Goal: Task Accomplishment & Management: Manage account settings

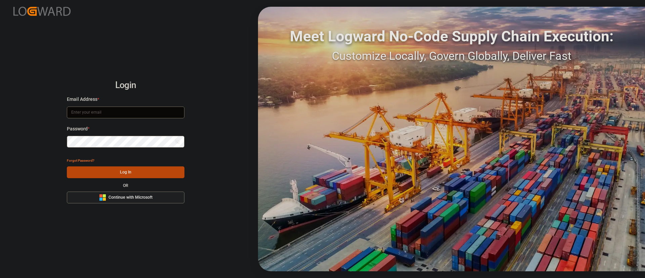
click at [144, 196] on span "Continue with Microsoft" at bounding box center [131, 198] width 44 height 6
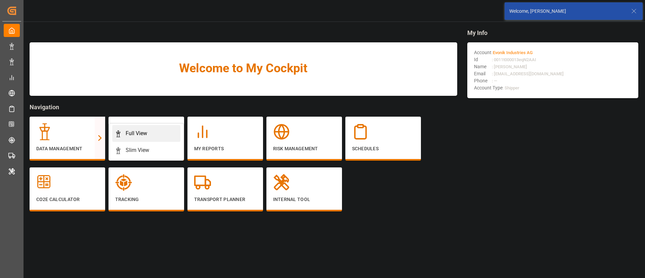
click at [132, 134] on div "Full View" at bounding box center [137, 133] width 22 height 8
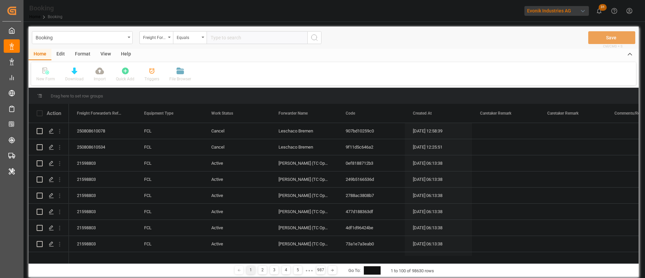
click at [86, 55] on div "Format" at bounding box center [83, 54] width 26 height 11
click at [48, 72] on icon at bounding box center [46, 71] width 6 height 7
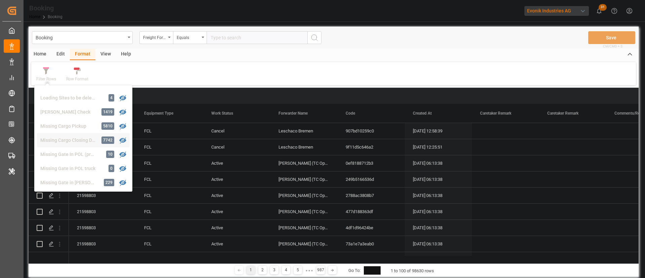
scroll to position [104, 0]
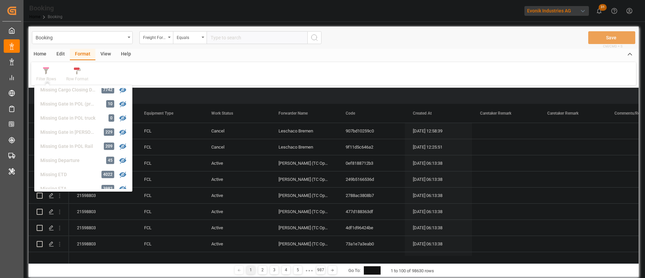
click at [248, 61] on div "Home Edit Format View Help Filter Rows GHM Tracking 2464 Karl gross 0 Evonik3rd…" at bounding box center [334, 67] width 610 height 37
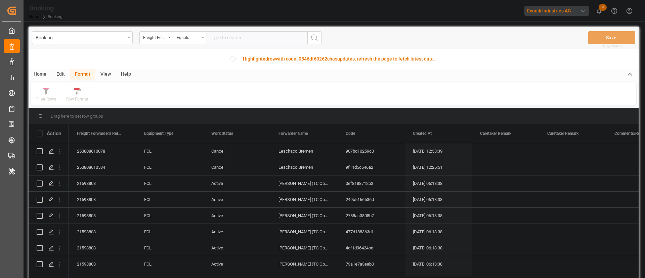
click at [79, 75] on div "Format" at bounding box center [83, 74] width 26 height 11
click at [49, 93] on icon at bounding box center [46, 91] width 6 height 7
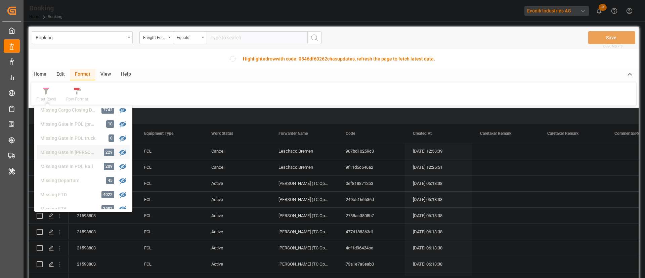
click at [71, 149] on div "Missing Gate in POL Barge" at bounding box center [69, 152] width 59 height 7
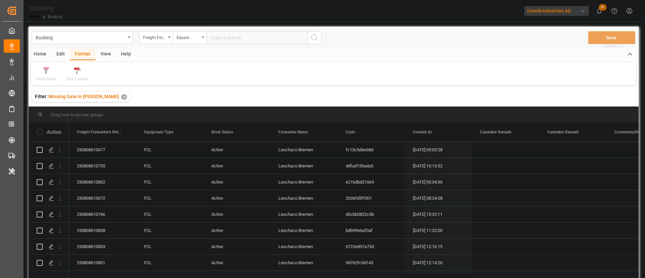
click at [107, 50] on div "View" at bounding box center [105, 54] width 20 height 11
click at [44, 75] on div "Default" at bounding box center [42, 74] width 23 height 15
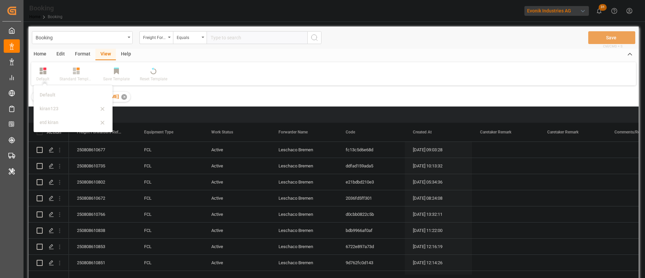
drag, startPoint x: 58, startPoint y: 105, endPoint x: 197, endPoint y: 136, distance: 142.5
click at [58, 105] on div "kiran123" at bounding box center [69, 108] width 59 height 7
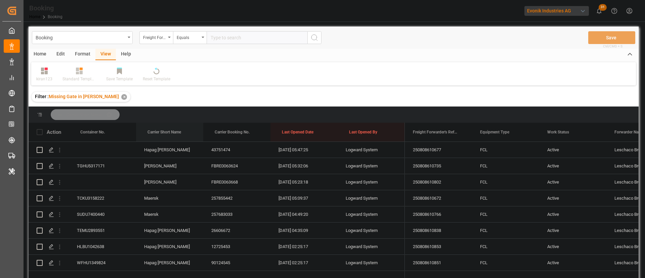
drag, startPoint x: 166, startPoint y: 129, endPoint x: 178, endPoint y: 119, distance: 16.0
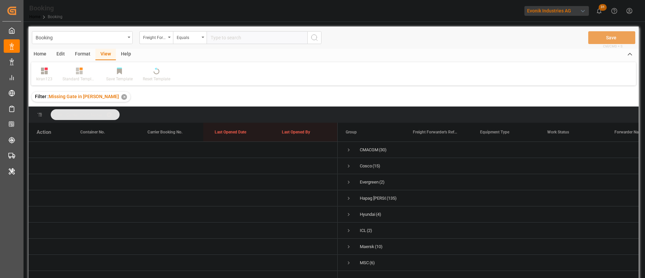
click at [80, 49] on div "Format" at bounding box center [83, 54] width 26 height 11
drag, startPoint x: 54, startPoint y: 75, endPoint x: 54, endPoint y: 83, distance: 7.8
click at [54, 76] on div "Filter Rows" at bounding box center [46, 74] width 30 height 15
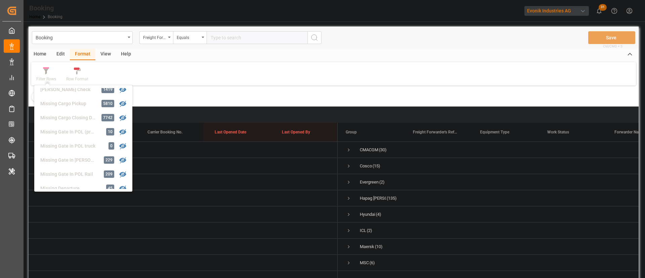
scroll to position [55, 0]
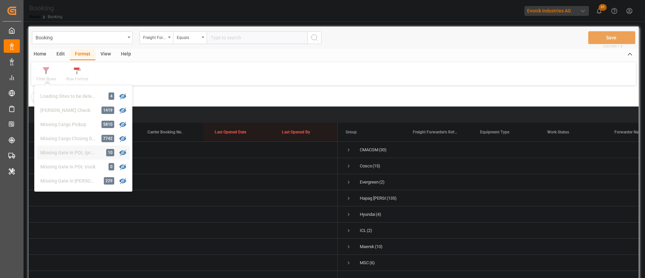
click at [69, 151] on div "Booking Freight Forwarder's Reference No. Equals Save Ctrl/CMD + S Home Edit Fo…" at bounding box center [334, 161] width 610 height 269
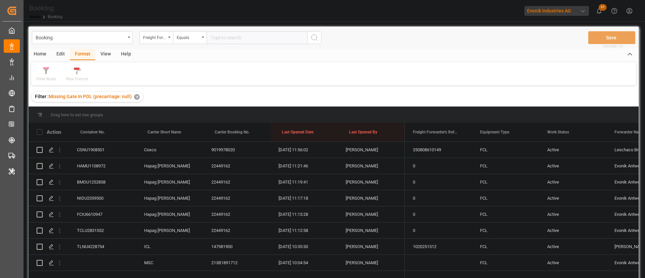
click at [103, 52] on div "View" at bounding box center [105, 54] width 20 height 11
click at [92, 150] on div "CSNU1908501" at bounding box center [102, 150] width 67 height 16
click at [62, 154] on button "open menu" at bounding box center [59, 149] width 7 height 13
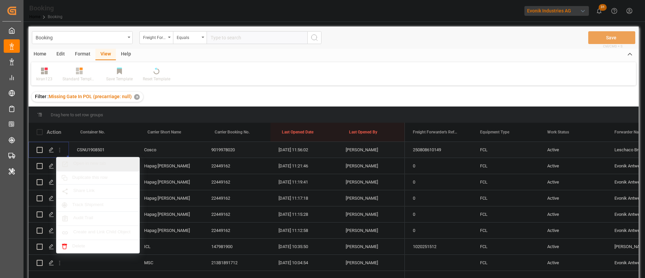
click at [87, 161] on span "Open in new tab" at bounding box center [103, 164] width 61 height 7
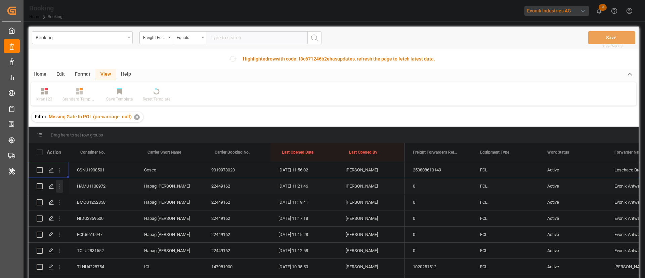
click at [60, 187] on icon "open menu" at bounding box center [59, 186] width 1 height 5
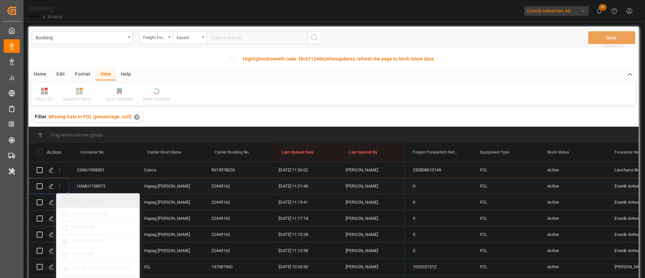
click at [94, 199] on span "Open in new tab" at bounding box center [103, 200] width 61 height 7
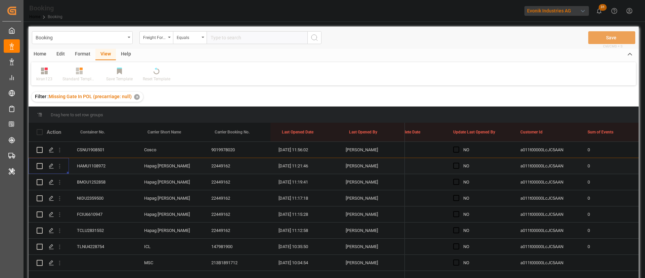
click at [460, 167] on div "Press SPACE to select this row." at bounding box center [458, 165] width 10 height 15
click at [451, 166] on div "NO" at bounding box center [478, 166] width 67 height 16
click at [460, 168] on div "Press SPACE to select this row." at bounding box center [458, 165] width 10 height 15
click at [453, 166] on div "NO" at bounding box center [478, 166] width 67 height 16
click at [456, 164] on span "Press SPACE to select this row." at bounding box center [456, 166] width 6 height 6
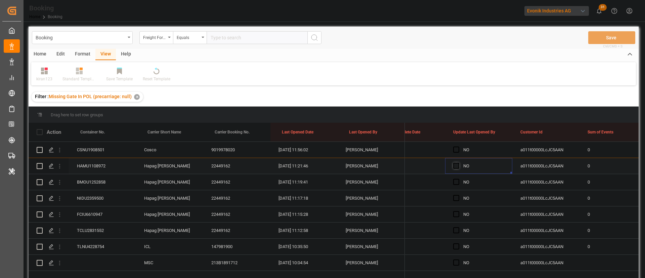
click at [458, 163] on input "Press SPACE to select this row." at bounding box center [458, 163] width 0 height 0
click at [509, 172] on div "YES" at bounding box center [478, 166] width 67 height 16
drag, startPoint x: 512, startPoint y: 172, endPoint x: 489, endPoint y: 235, distance: 66.9
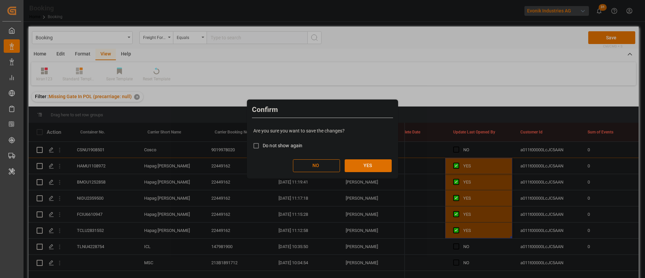
click at [376, 166] on button "YES" at bounding box center [368, 165] width 47 height 13
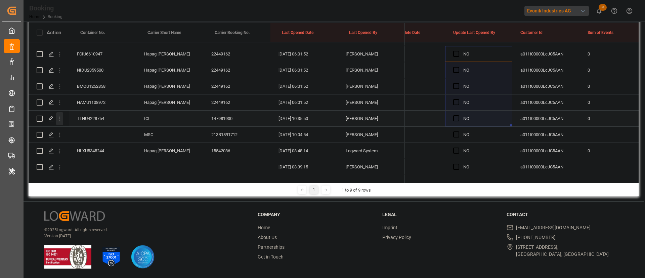
click at [61, 115] on icon "open menu" at bounding box center [59, 118] width 7 height 7
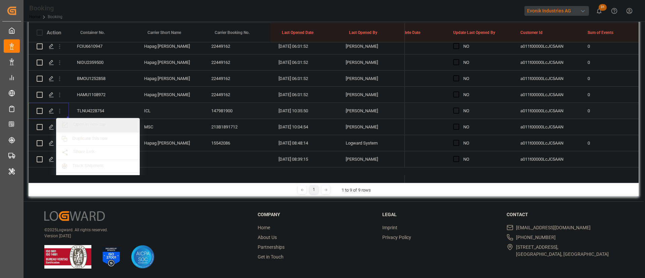
click at [90, 125] on span "Open in new tab" at bounding box center [103, 125] width 61 height 7
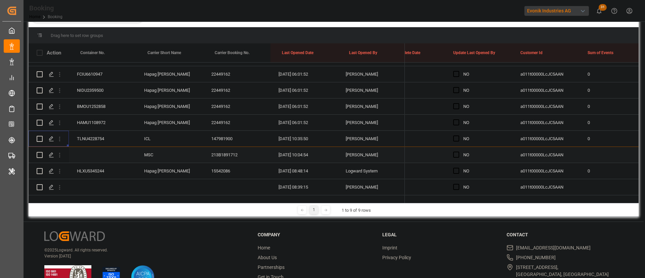
scroll to position [120, 0]
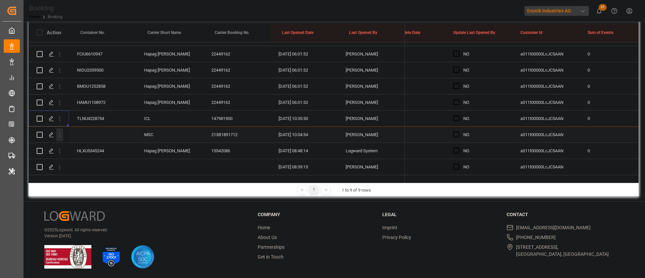
click at [61, 132] on button "open menu" at bounding box center [59, 134] width 7 height 13
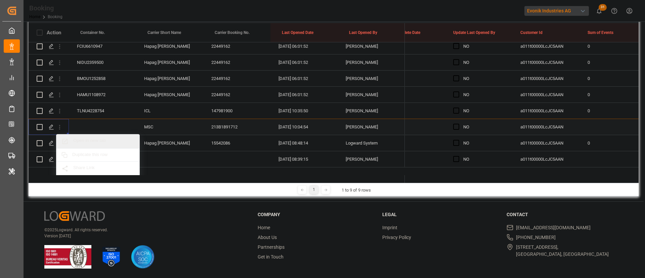
click at [102, 141] on span "Open in new tab" at bounding box center [103, 141] width 61 height 7
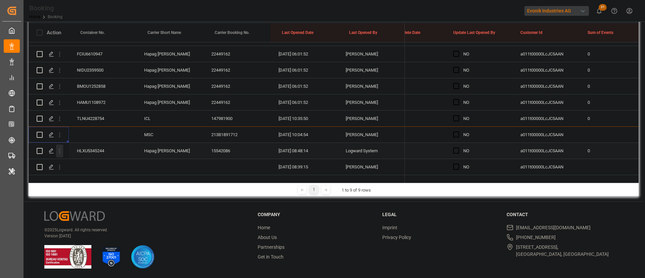
click at [61, 147] on icon "open menu" at bounding box center [59, 150] width 7 height 7
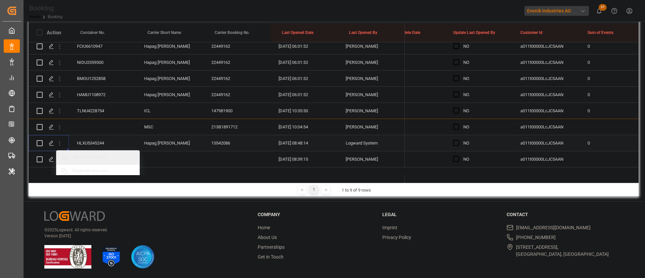
click at [89, 156] on span "Open in new tab" at bounding box center [103, 157] width 61 height 7
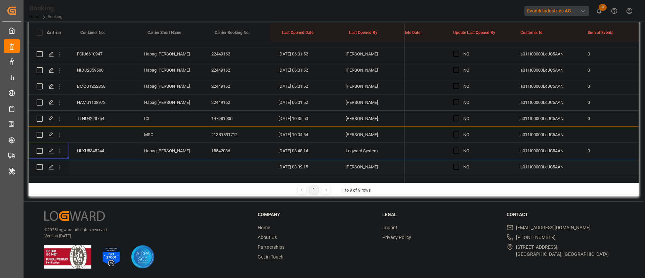
drag, startPoint x: 63, startPoint y: 160, endPoint x: 98, endPoint y: 118, distance: 54.1
click at [63, 161] on div "Press SPACE to select this row." at bounding box center [59, 167] width 17 height 13
click at [60, 165] on button "open menu" at bounding box center [59, 167] width 7 height 13
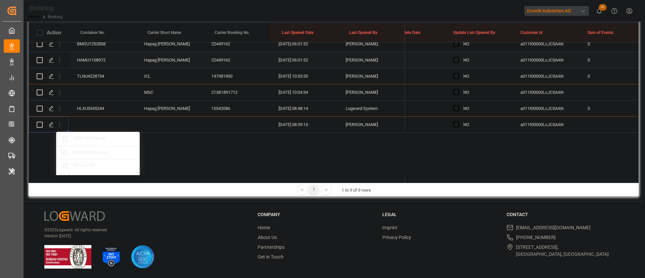
scroll to position [71, 0]
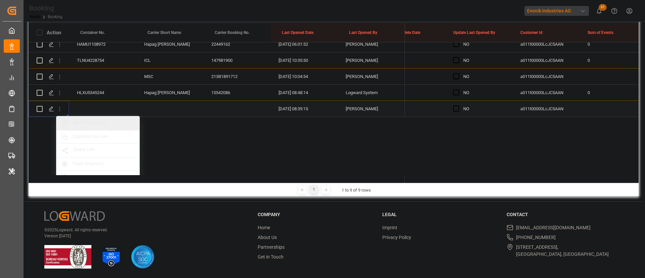
click at [91, 124] on span "Open in new tab" at bounding box center [103, 123] width 61 height 7
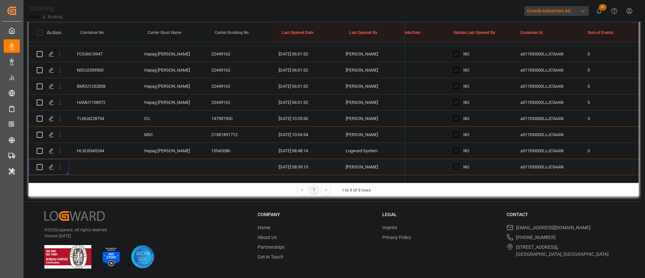
scroll to position [20, 0]
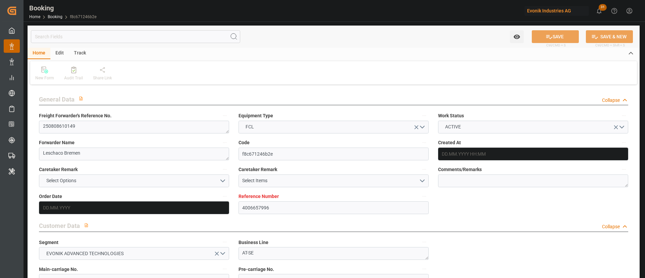
type input "4006657996"
type input "9215311"
type input "Cosco"
type input "COSCO Shipping Co. Ltd."
type input "DEHAM"
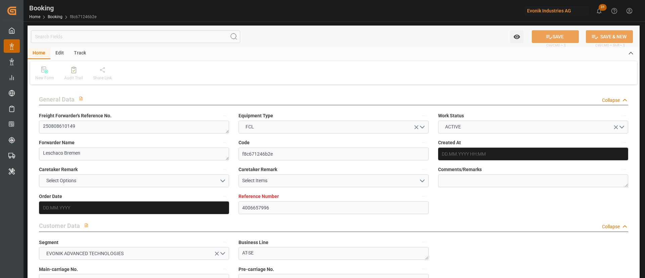
type input "ILASH"
type input "GRPIR"
type input "0"
type input "25.07.2025 09:09"
type input "[DATE]"
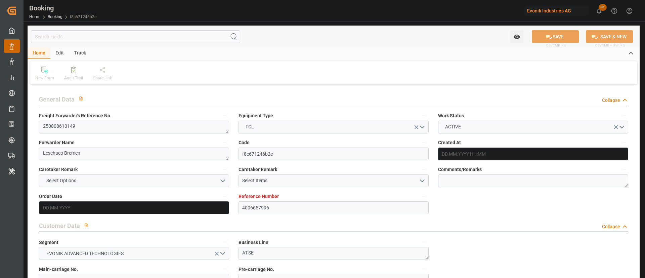
type input "11.09.2025"
type input "08.08.2025"
type input "18.08.2025 00:00"
type input "12.09.2025 00:00"
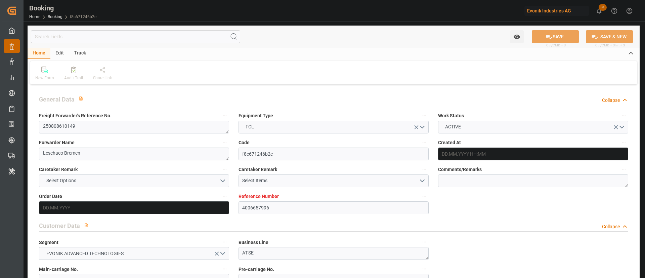
type input "12.09.2025 00:00"
type input "[DATE] 00:00"
type input "09.09.2025 00:00"
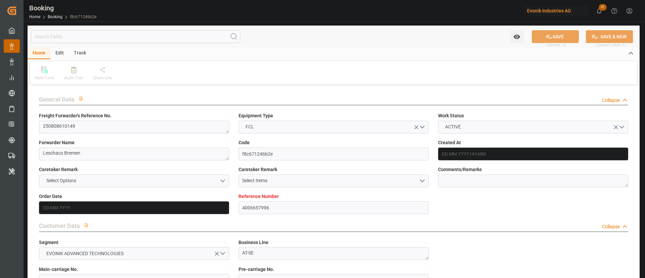
type input "11.08.2025"
type input "18.08.2025 11:56"
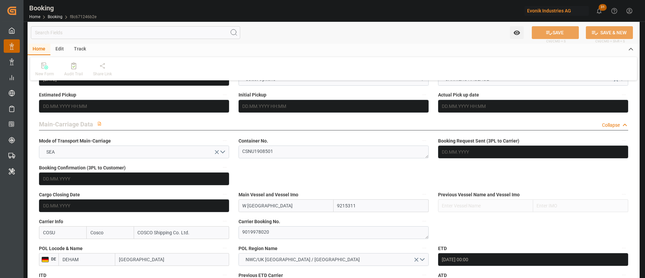
scroll to position [403, 0]
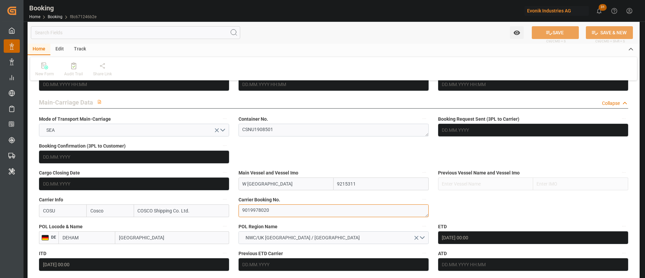
click at [262, 206] on textarea "9019978020" at bounding box center [334, 210] width 190 height 13
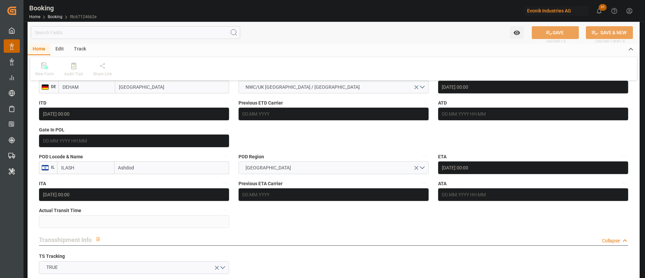
scroll to position [554, 0]
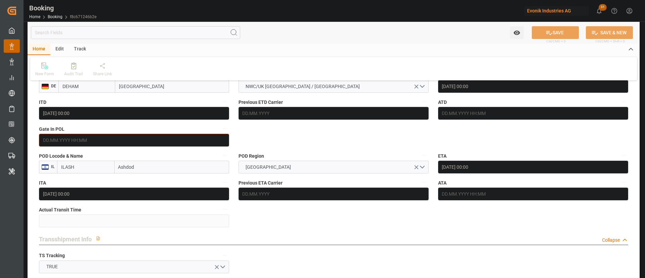
drag, startPoint x: 91, startPoint y: 147, endPoint x: 110, endPoint y: 136, distance: 21.1
click at [91, 146] on div "Gate In POL" at bounding box center [134, 135] width 200 height 27
click at [109, 136] on input "text" at bounding box center [134, 140] width 190 height 13
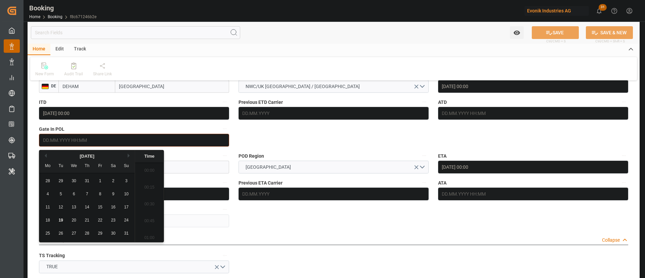
scroll to position [725, 0]
click at [73, 208] on span "13" at bounding box center [74, 207] width 4 height 5
type input "13.08.2025 00:00"
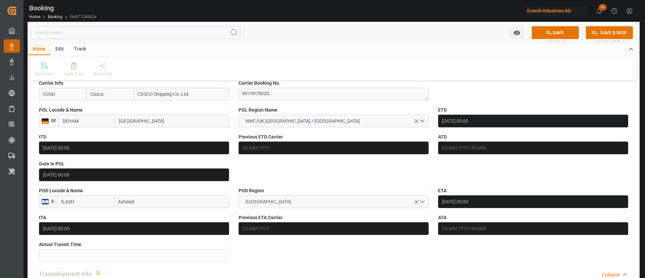
scroll to position [504, 0]
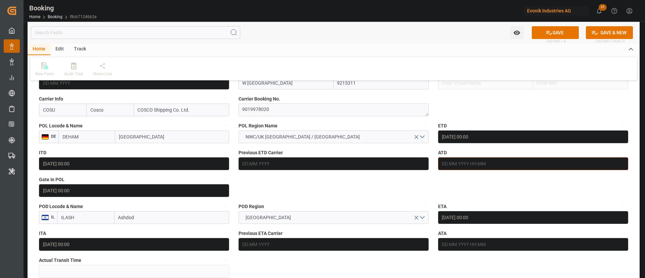
click at [491, 160] on input "text" at bounding box center [533, 163] width 190 height 13
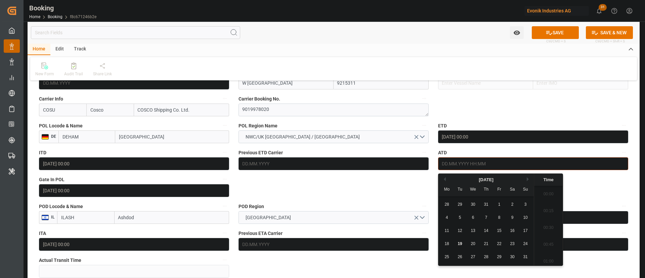
scroll to position [725, 0]
click at [450, 244] on div "18" at bounding box center [447, 244] width 8 height 8
type input "18.08.2025 00:00"
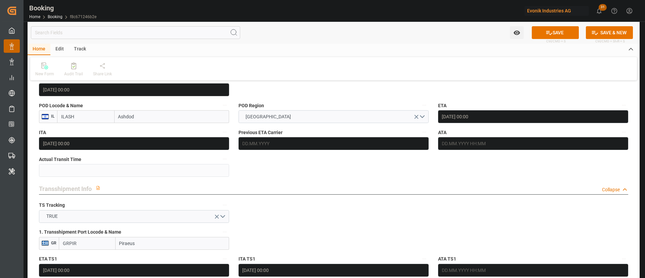
scroll to position [554, 0]
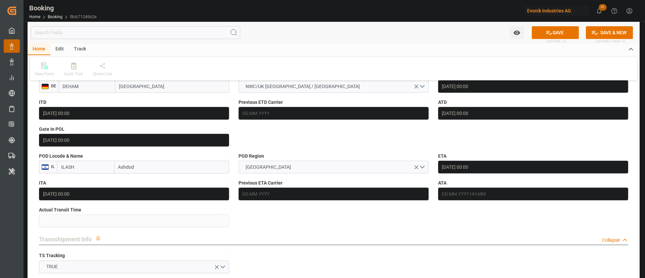
click at [158, 169] on input "Ashdod" at bounding box center [172, 167] width 115 height 13
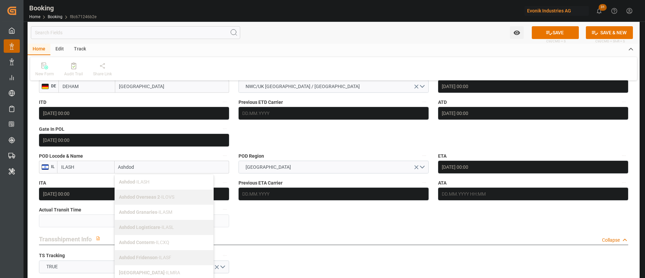
type input "Ashdod"
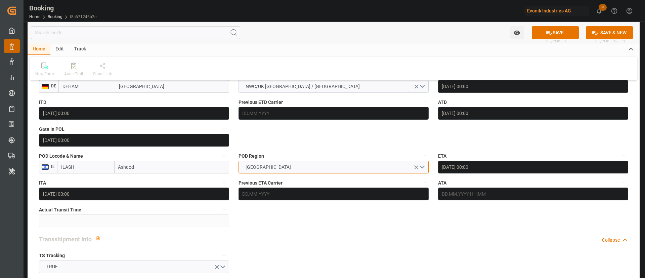
click at [294, 169] on button "MIDDLE EAST" at bounding box center [334, 167] width 190 height 13
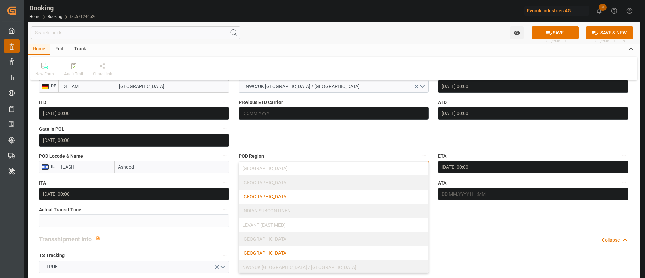
scroll to position [101, 0]
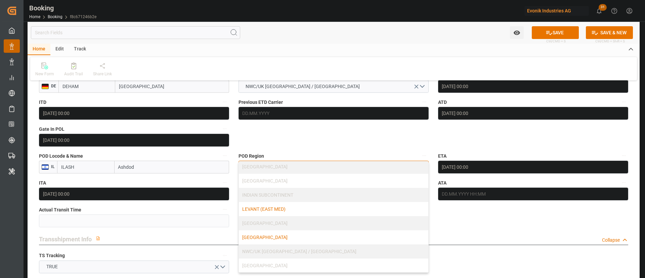
click at [290, 205] on div "LEVANT (EAST MED)" at bounding box center [333, 209] width 189 height 14
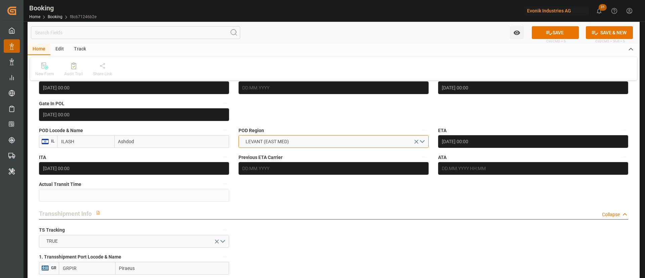
scroll to position [554, 0]
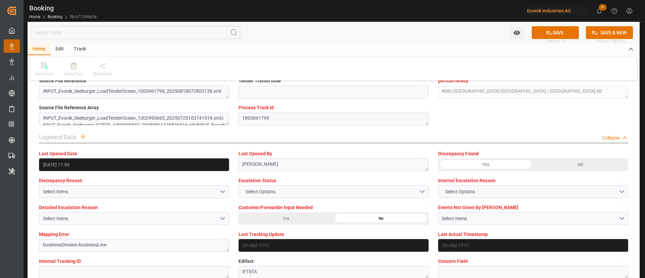
scroll to position [1260, 0]
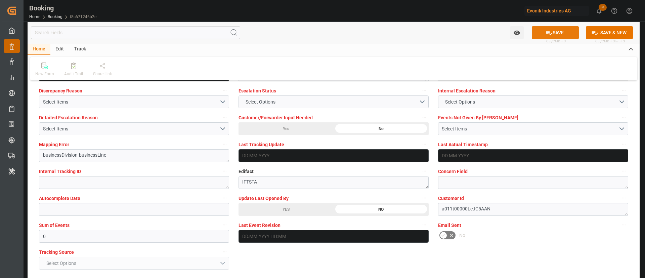
click at [551, 29] on button "SAVE" at bounding box center [555, 32] width 47 height 13
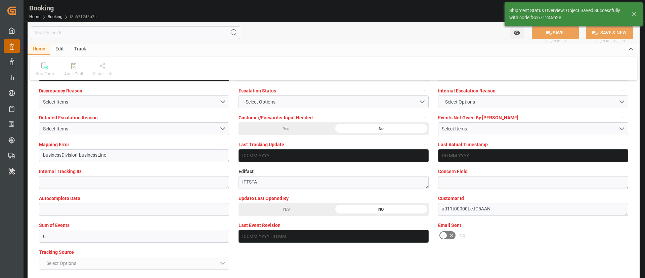
type textarea "[PERSON_NAME]"
type input "Ashdod"
type input "19.08.2025 05:58"
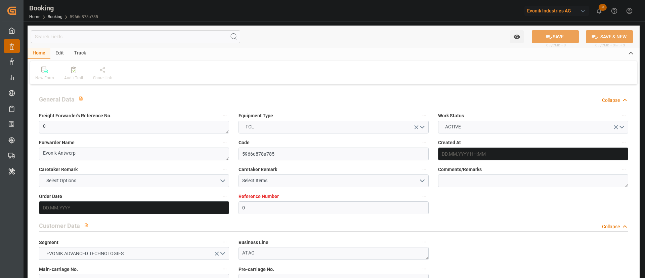
type input "0"
type input "9481532"
type input "Hapag [PERSON_NAME]"
type input "Hapag [PERSON_NAME] Aktiengesellschaft"
type input "BEANR"
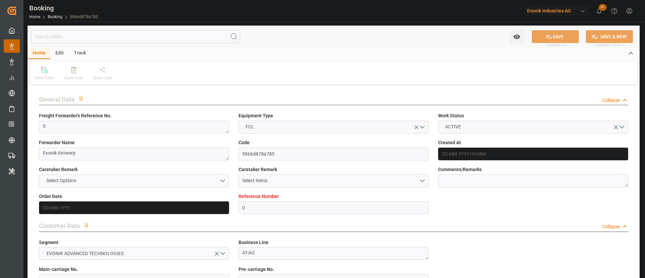
type input "THLCH"
type input "MAPTM"
type input "SGSIN"
type input "0"
type input "11.07.2025 13:25"
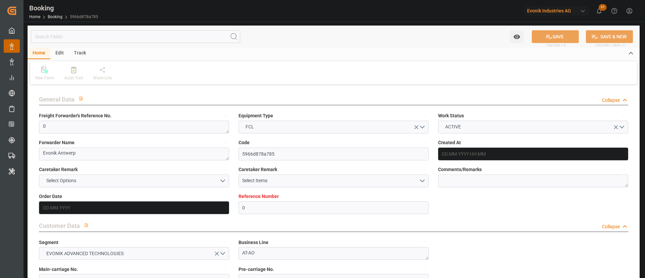
type input "11.07.2025"
type input "20.09.2025"
type input "[DATE]"
type input "22.08.2025 00:00"
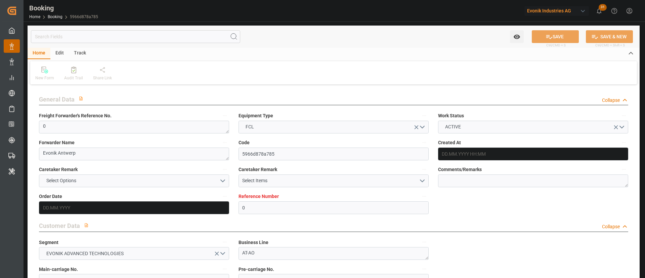
type input "10.10.2025 00:00"
type input "30.08.2025 00:00"
type input "02.09.2025 00:00"
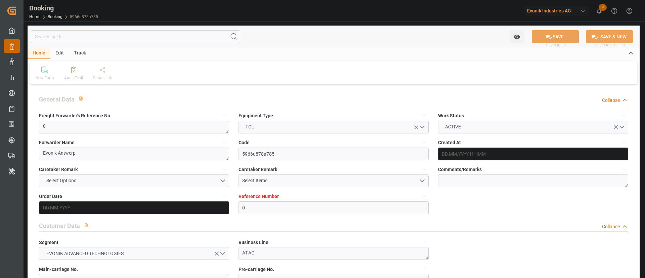
type input "02.09.2025 00:00"
type input "30.09.2025 00:00"
type input "05.10.2025 00:00"
type input "0"
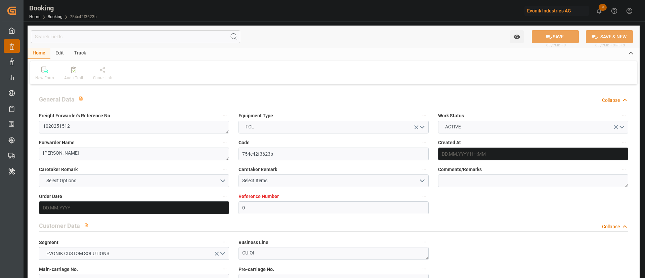
type input "9298636"
type input "ICL"
type input "Independent Container Line Limited"
type input "NLRTM"
type input "USILM"
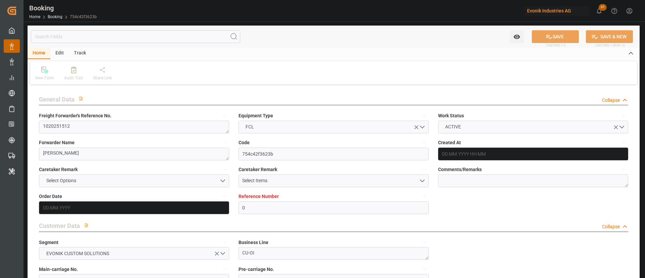
type input "0"
type input "08.08.2025 11:25"
type input "08.08.2025"
type input "05.09.2025"
type input "20.08.2025"
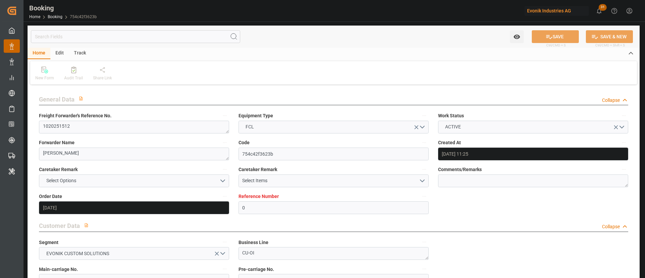
type input "20.08.2025 00:00"
type input "05.09.2025 00:00"
type input "18.08.2025 10:35"
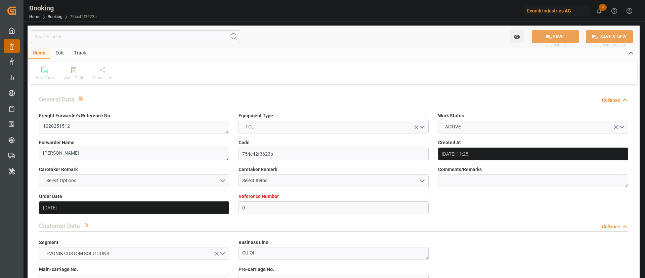
scroll to position [403, 0]
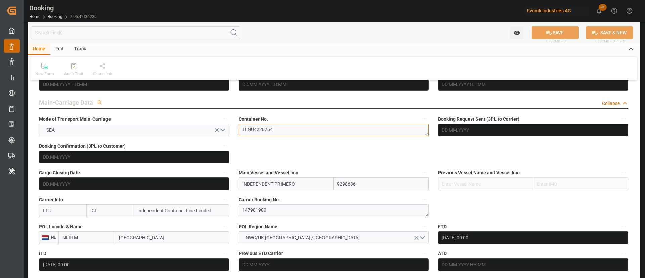
click at [294, 134] on textarea "TLNU4228754" at bounding box center [334, 130] width 190 height 13
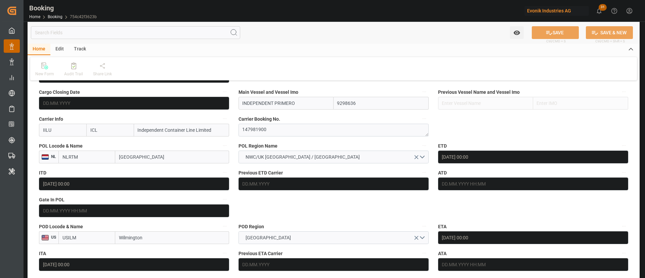
scroll to position [504, 0]
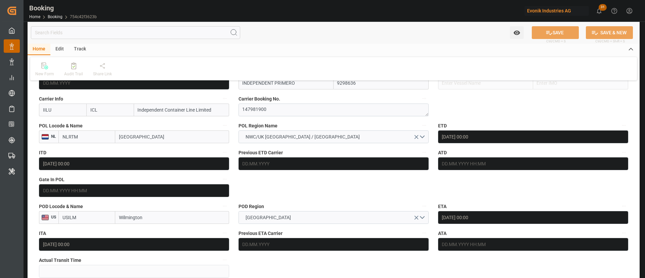
click at [137, 180] on label "Gate In POL" at bounding box center [134, 179] width 190 height 9
click at [220, 180] on button "Gate In POL" at bounding box center [224, 179] width 9 height 9
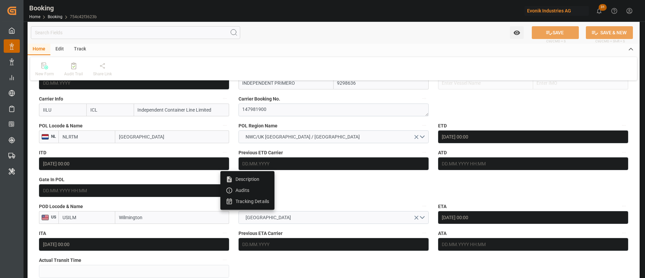
click at [154, 189] on div at bounding box center [322, 139] width 645 height 278
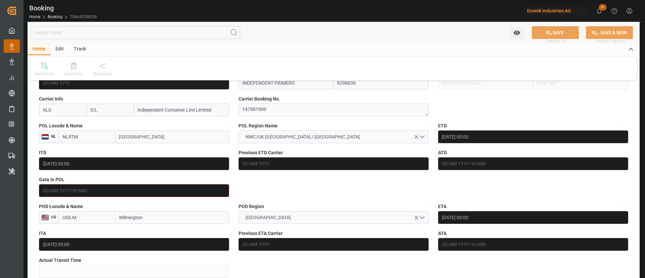
click at [175, 190] on input "text" at bounding box center [134, 190] width 190 height 13
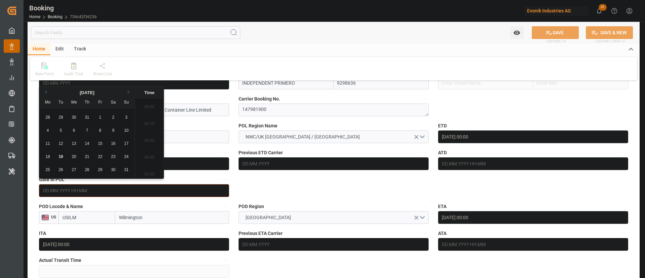
scroll to position [741, 0]
drag, startPoint x: 47, startPoint y: 159, endPoint x: 211, endPoint y: 170, distance: 165.0
click at [46, 159] on div "18" at bounding box center [48, 157] width 8 height 8
type input "18.08.2025 00:00"
drag, startPoint x: 286, startPoint y: 180, endPoint x: 281, endPoint y: 180, distance: 5.1
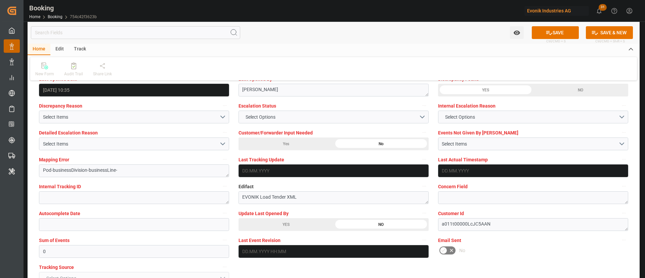
scroll to position [1260, 0]
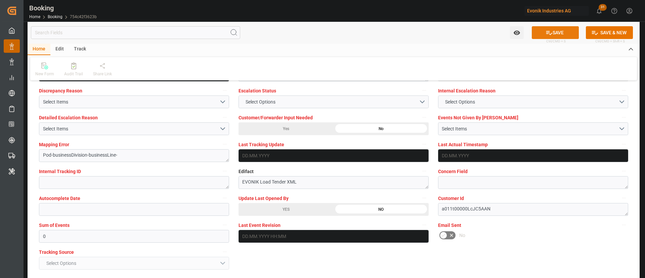
click at [552, 33] on button "SAVE" at bounding box center [555, 32] width 47 height 13
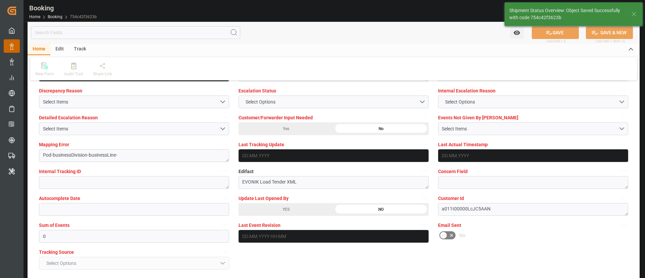
type textarea "[PERSON_NAME]"
type input "19.08.2025 06:02"
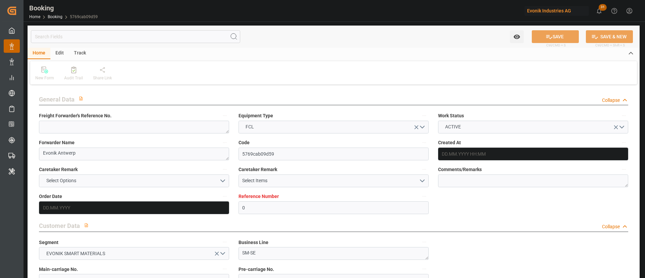
type input "0"
type input "9318773"
type input "MSC"
type input "Mediterranean Shipping Company"
type input "BEANR"
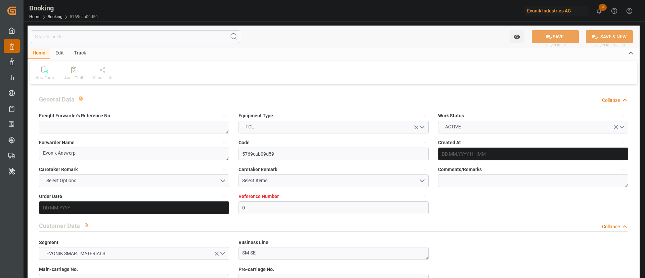
type input "EETLL"
type input "[DATE] 12:21"
type input "[DATE]"
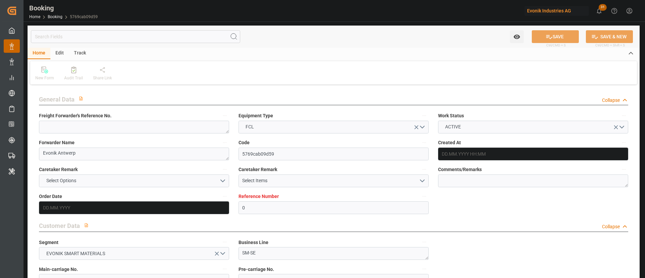
type input "[DATE] 00:00"
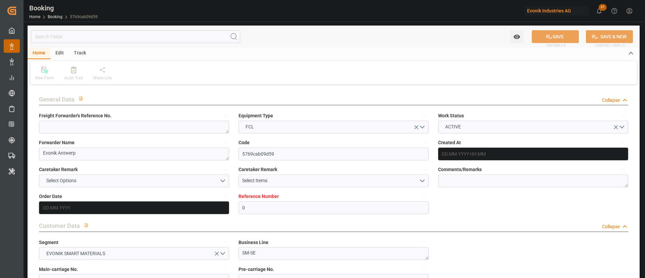
type input "[DATE]"
type input "[DATE] 10:04"
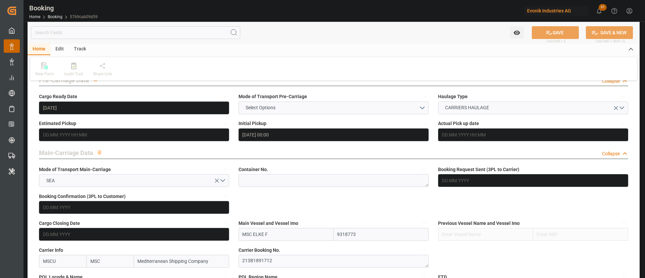
scroll to position [454, 0]
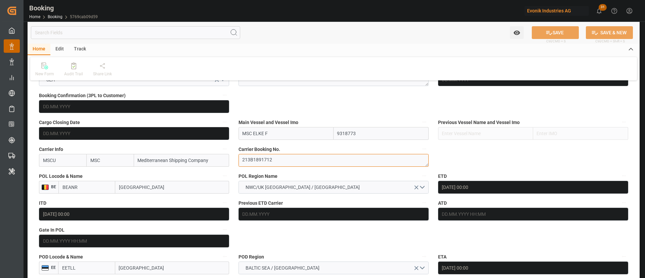
click at [281, 165] on textarea "213B1891712" at bounding box center [334, 160] width 190 height 13
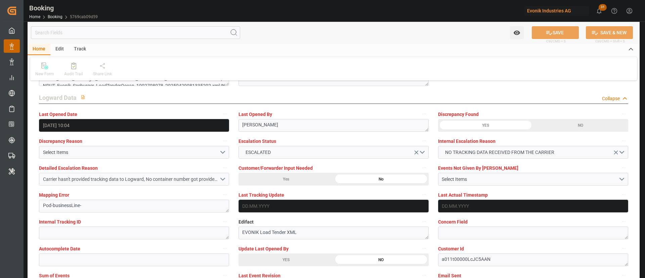
scroll to position [1310, 0]
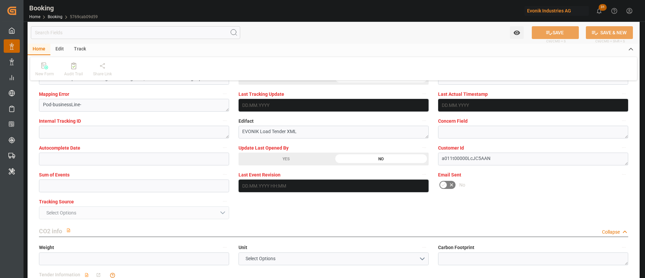
drag, startPoint x: 295, startPoint y: 156, endPoint x: 563, endPoint y: 29, distance: 297.1
click at [563, 29] on button "SAVE" at bounding box center [555, 32] width 47 height 13
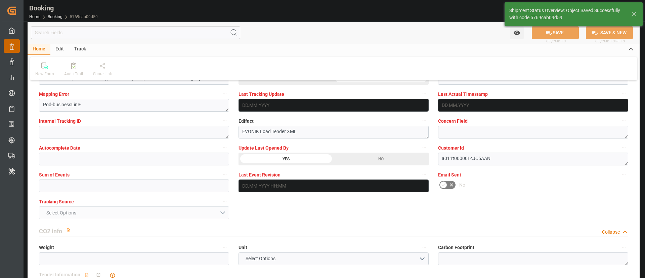
type textarea "[PERSON_NAME]"
type input "[DATE] 06:03"
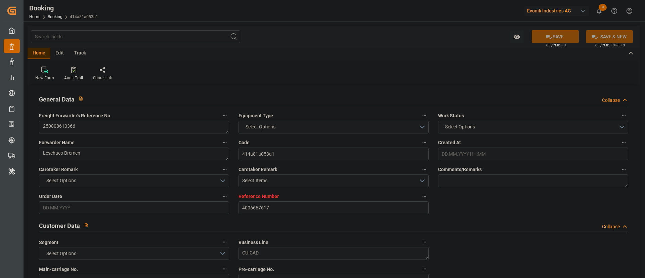
type input "4006667617"
type input "9283227"
type input "Hapag [PERSON_NAME]"
type input "Hapag [PERSON_NAME] Aktiengesellschaft"
type input "DEWVN"
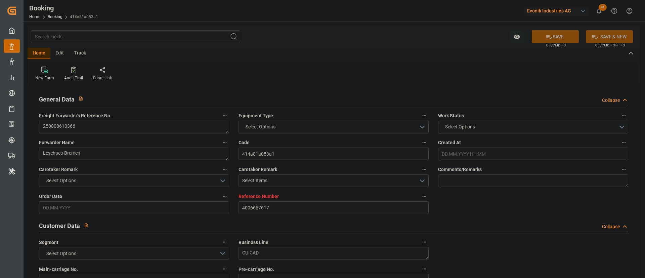
type input "USPHL"
type input "CASJB"
type input "0"
type input "DEWVN"
type input "USPHL"
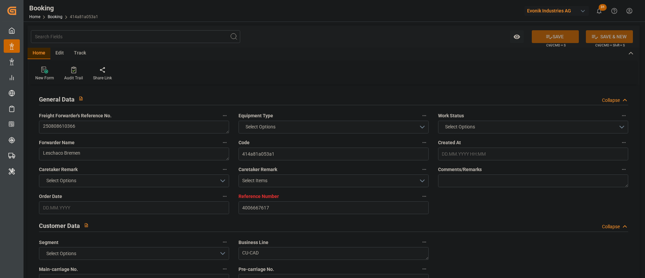
type input "9857432"
type input "[DATE] 06:59"
type input "[DATE]"
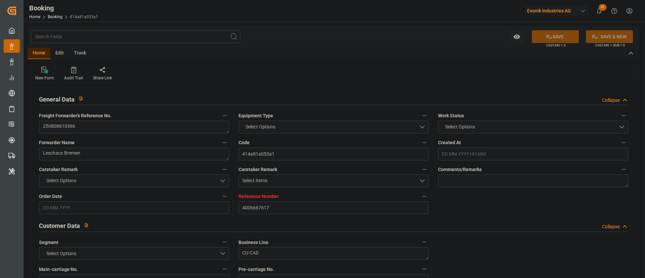
type input "[DATE]"
type input "[DATE] 08:00"
type input "[DATE] 00:00"
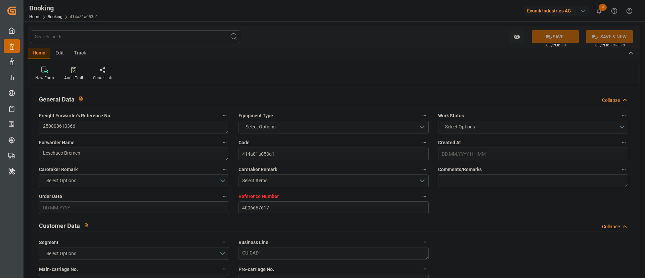
type input "[DATE] 08:00"
type input "[DATE] 00:00"
type input "[DATE] 07:00"
type input "[DATE] 00:00"
type input "[DATE]"
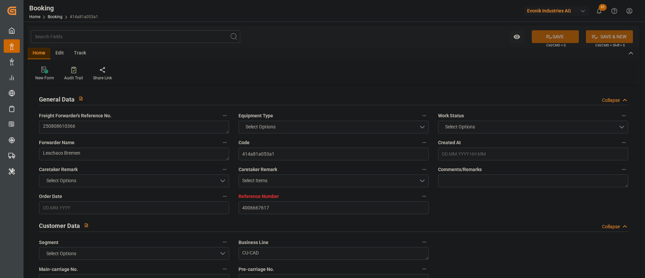
type input "[DATE] 08:48"
type input "[DATE]"
type input "[DATE] 13:13"
type input "[DATE] 12:00"
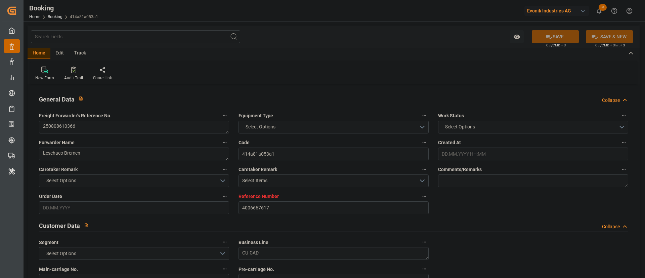
type input "[DATE] 08:00"
type input "[DATE] 16:10"
type input "[DATE] 07:00"
type input "[DATE] 08:00"
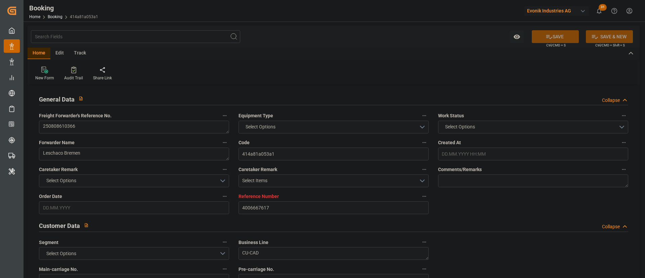
type input "[DATE] 10:03"
type input "[DATE] 12:00"
type input "[DATE] 10:03"
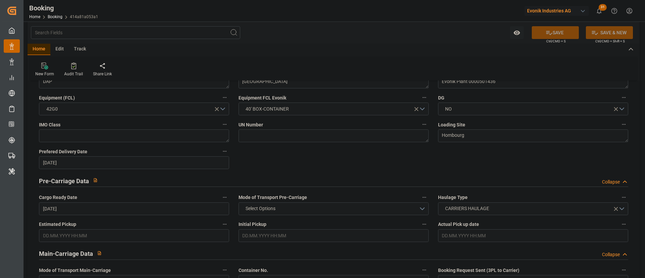
scroll to position [403, 0]
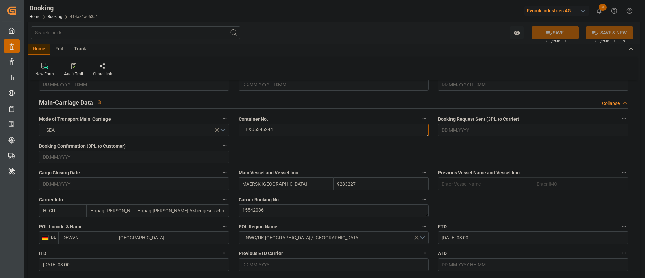
click at [290, 130] on textarea "HLXU5345244" at bounding box center [334, 130] width 190 height 13
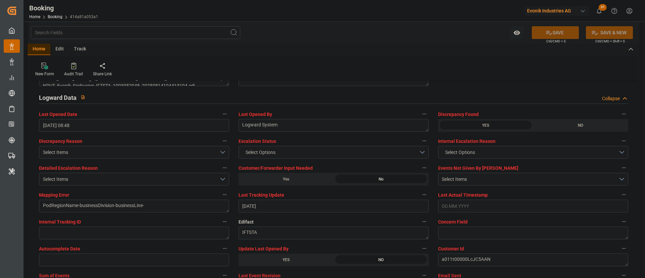
scroll to position [1260, 0]
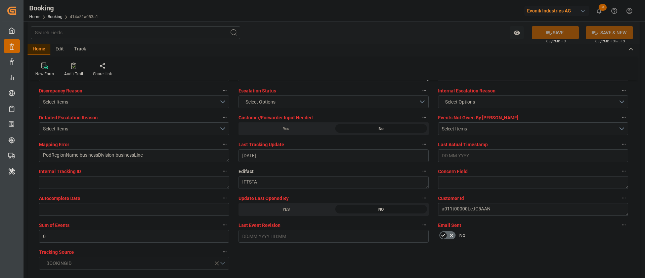
drag, startPoint x: 279, startPoint y: 210, endPoint x: 546, endPoint y: 27, distance: 323.5
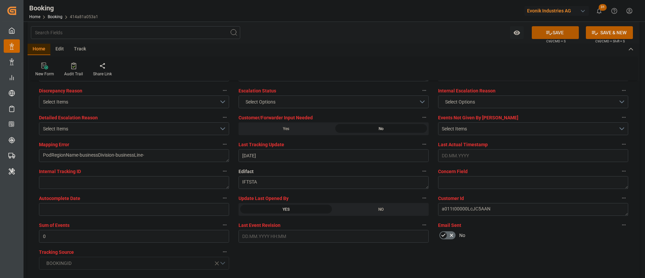
click at [552, 28] on button "SAVE" at bounding box center [555, 32] width 47 height 13
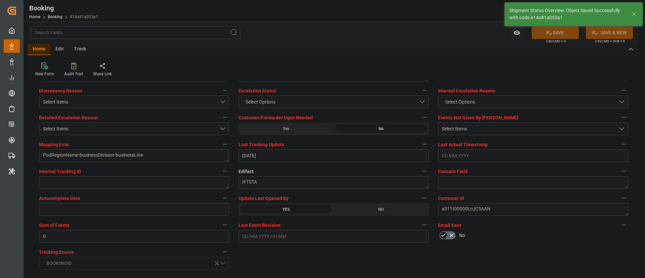
type input "[DATE] 06:04"
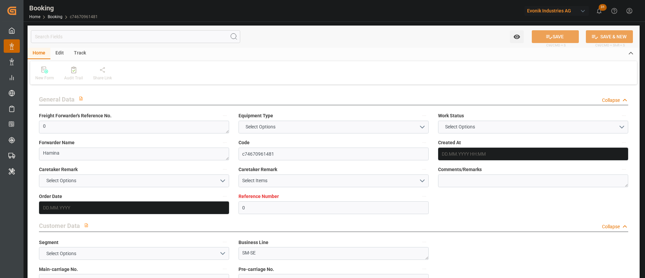
type input "0"
type input "FIKTK"
type input "CNSGH"
type input "14.04.2025 09:16"
type input "[DATE]"
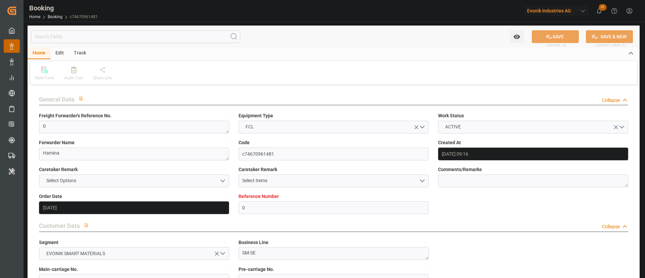
type input "[DATE]"
type input "23.04.2025"
type input "23.04.2025 00:00"
type input "08.05.2025 00:00"
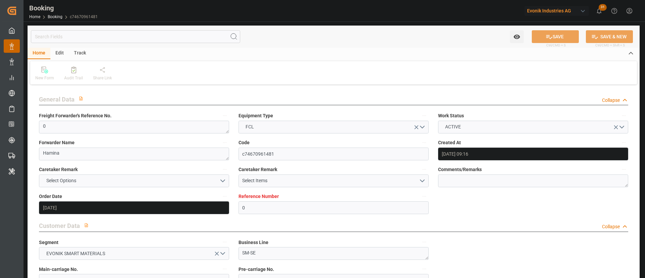
type input "30.06.2025 00:00"
type input "20.05.2025"
type input "18.08.2025 08:39"
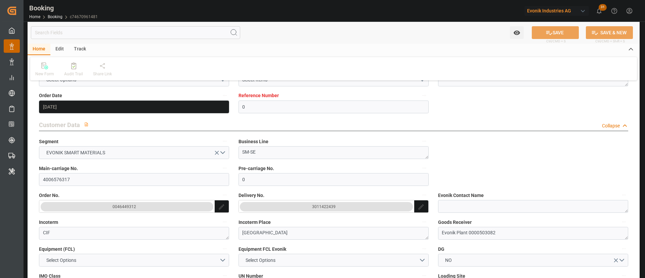
scroll to position [50, 0]
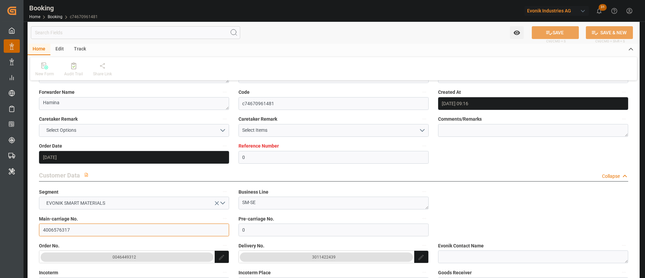
click at [82, 224] on input "4006576317" at bounding box center [134, 229] width 190 height 13
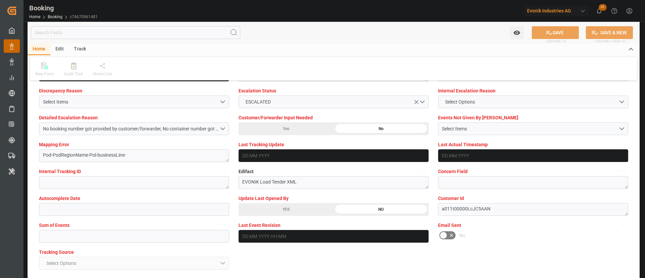
scroll to position [1310, 0]
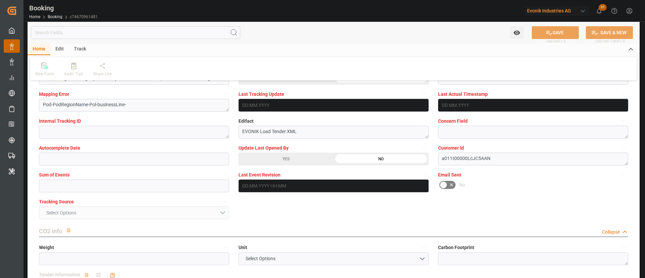
drag, startPoint x: 287, startPoint y: 157, endPoint x: 559, endPoint y: 34, distance: 297.8
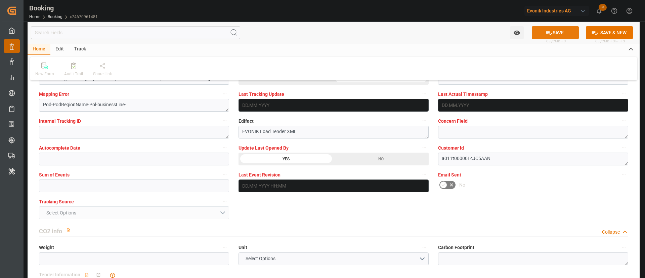
click at [560, 34] on button "SAVE" at bounding box center [555, 32] width 47 height 13
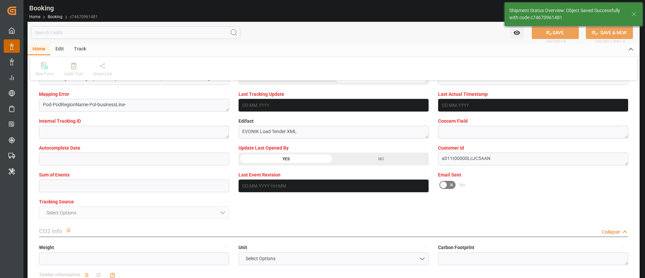
type textarea "Kiran Hari"
type input "19.08.2025 06:05"
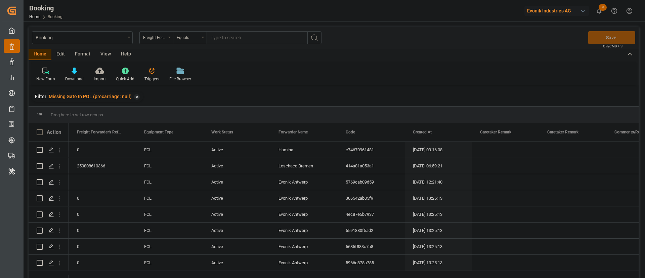
click at [77, 55] on div "Format" at bounding box center [83, 54] width 26 height 11
click at [44, 79] on div "Filter Rows" at bounding box center [46, 79] width 20 height 6
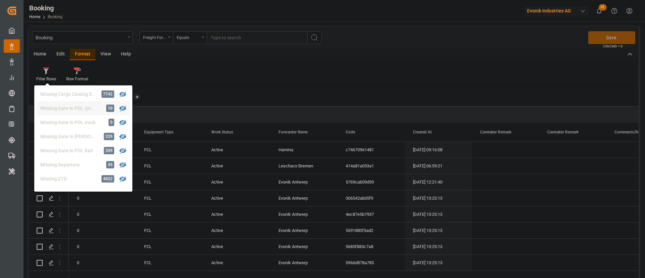
scroll to position [103, 0]
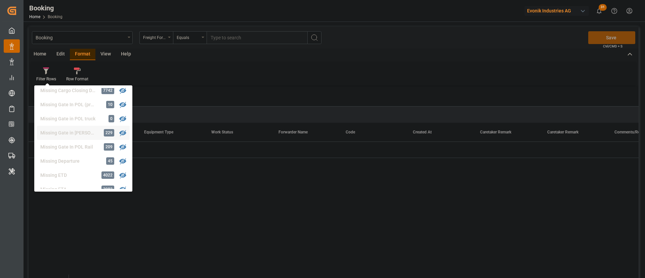
click at [67, 129] on div "Booking Freight Forwarder's Reference No. Equals Save Ctrl/CMD + S Home Edit Fo…" at bounding box center [334, 161] width 610 height 269
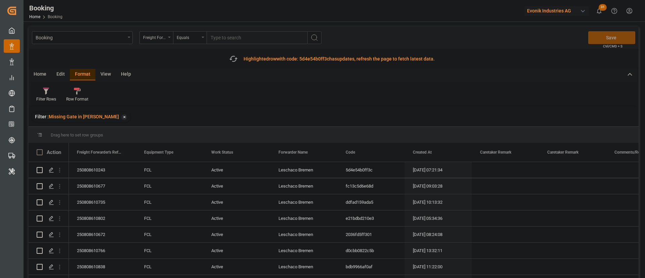
click at [105, 71] on div "View" at bounding box center [105, 74] width 20 height 11
click at [49, 100] on div "Default" at bounding box center [42, 94] width 23 height 15
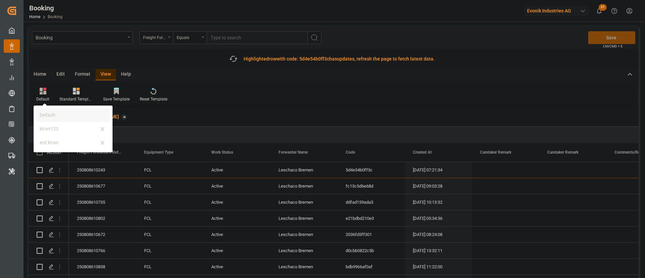
click at [66, 121] on div "Default" at bounding box center [73, 115] width 74 height 14
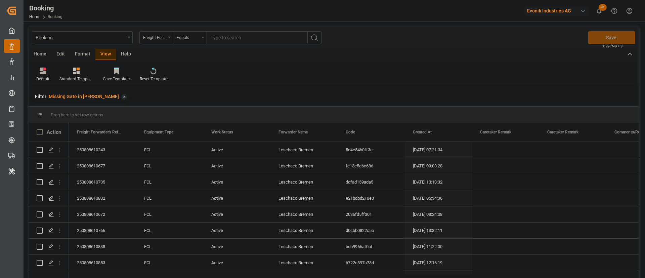
click at [44, 75] on div "Default" at bounding box center [42, 74] width 23 height 15
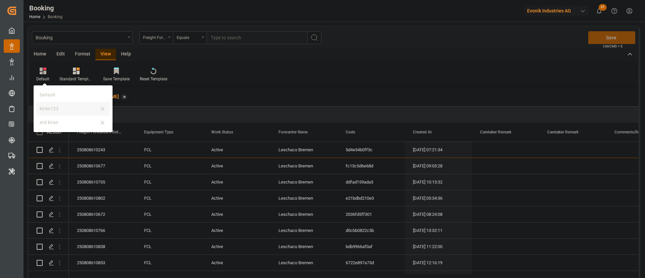
click at [44, 107] on div "kiran123" at bounding box center [69, 108] width 59 height 7
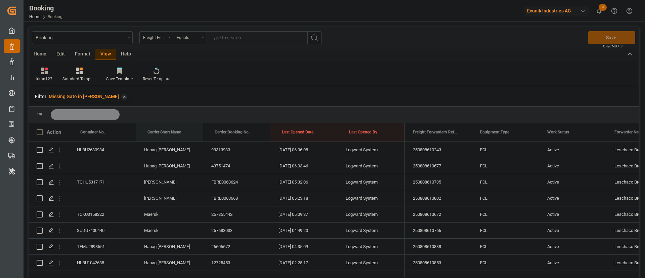
drag, startPoint x: 176, startPoint y: 133, endPoint x: 180, endPoint y: 119, distance: 15.5
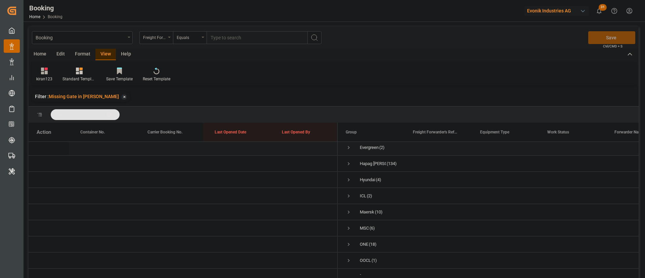
scroll to position [50, 0]
click at [347, 151] on span "Press SPACE to select this row." at bounding box center [349, 154] width 6 height 6
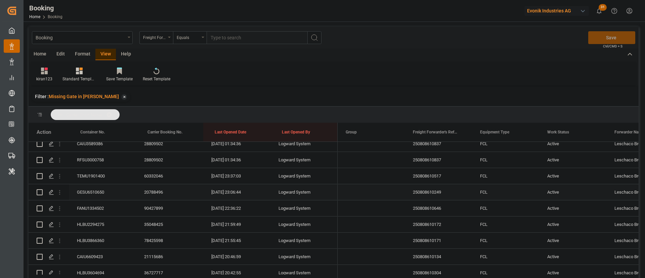
scroll to position [0, 0]
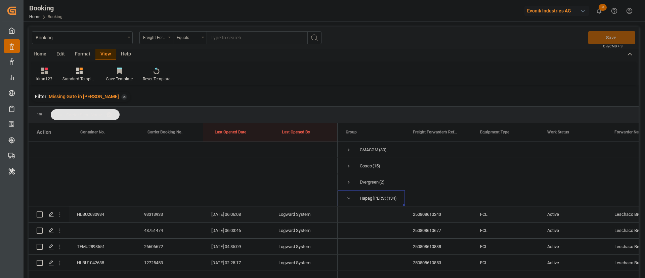
click at [98, 215] on div "HLBU2630934" at bounding box center [102, 214] width 67 height 16
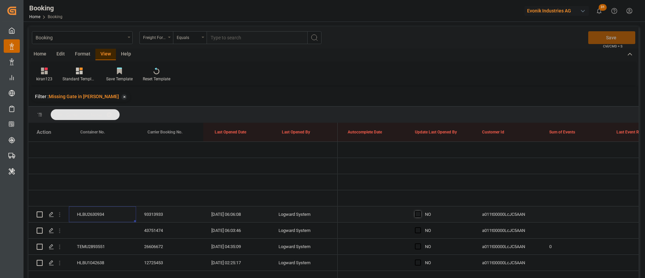
click at [421, 211] on div "Press SPACE to select this row." at bounding box center [420, 214] width 10 height 15
click at [418, 213] on span "Press SPACE to select this row." at bounding box center [418, 214] width 6 height 6
click at [420, 211] on input "Press SPACE to select this row." at bounding box center [420, 211] width 0 height 0
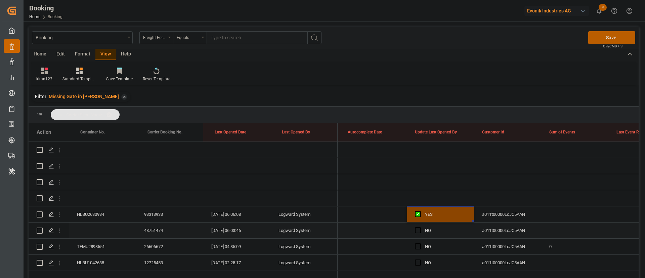
click at [161, 230] on div "43751474" at bounding box center [169, 230] width 67 height 16
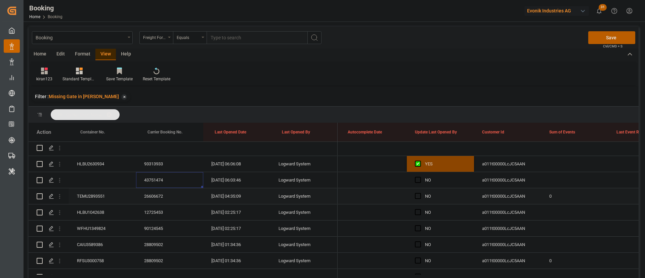
click at [148, 194] on div "26606672" at bounding box center [169, 196] width 67 height 16
click at [99, 196] on div "TEMU2893551" at bounding box center [102, 196] width 67 height 16
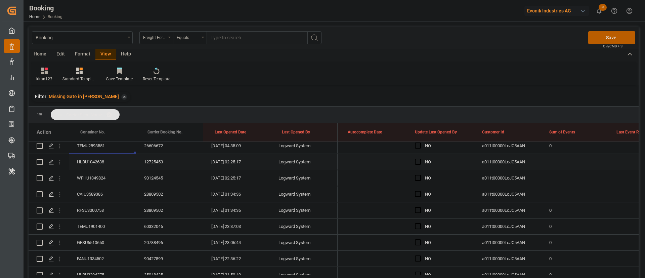
click at [101, 160] on div "HLBU1042638" at bounding box center [102, 162] width 67 height 16
click at [119, 175] on div "WFHU1349824" at bounding box center [102, 178] width 67 height 16
click at [92, 190] on div "CAIU3589386" at bounding box center [102, 194] width 67 height 16
click at [98, 212] on div "RFSU3000758" at bounding box center [102, 210] width 67 height 16
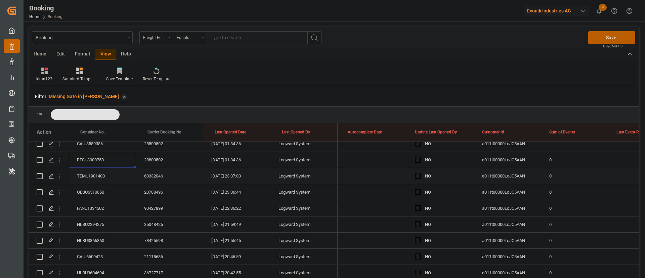
click at [90, 171] on div "TEMU1901400" at bounding box center [102, 176] width 67 height 16
click at [105, 194] on div "GESU6510650" at bounding box center [102, 192] width 67 height 16
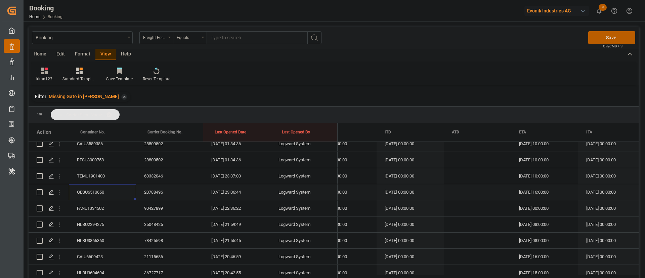
scroll to position [0, 6681]
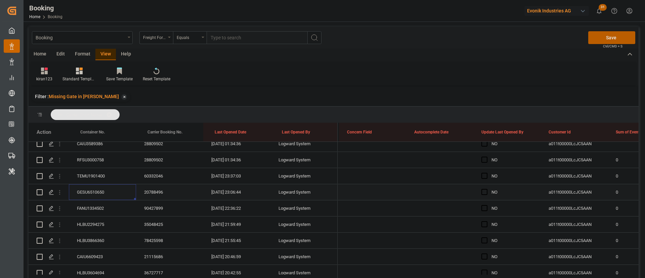
click at [58, 192] on icon "open menu" at bounding box center [59, 192] width 7 height 7
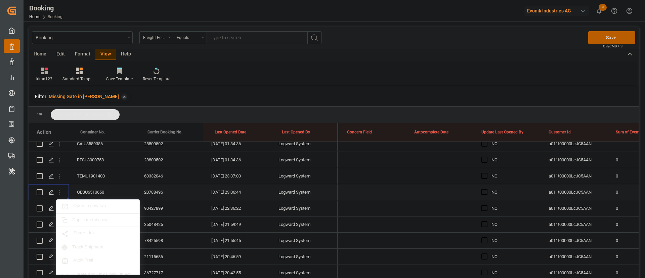
click at [104, 204] on span "Open in new tab" at bounding box center [103, 206] width 61 height 7
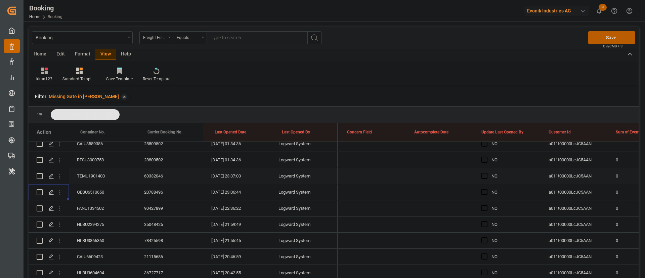
click at [484, 174] on span "Press SPACE to select this row." at bounding box center [484, 176] width 6 height 6
click at [486, 173] on input "Press SPACE to select this row." at bounding box center [486, 173] width 0 height 0
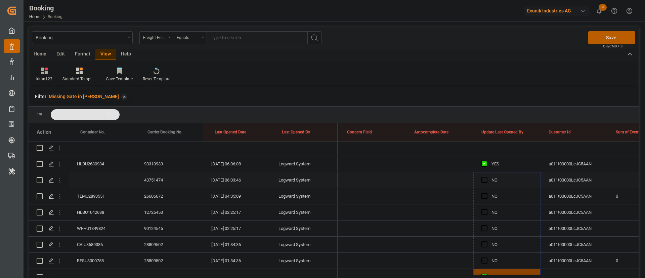
drag, startPoint x: 539, startPoint y: 232, endPoint x: 506, endPoint y: 185, distance: 57.8
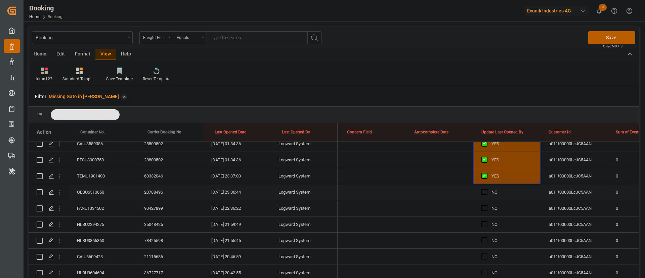
click at [81, 189] on div "GESU6510650" at bounding box center [102, 192] width 67 height 16
drag, startPoint x: 59, startPoint y: 191, endPoint x: 90, endPoint y: 202, distance: 33.3
click at [59, 191] on icon "open menu" at bounding box center [59, 192] width 7 height 7
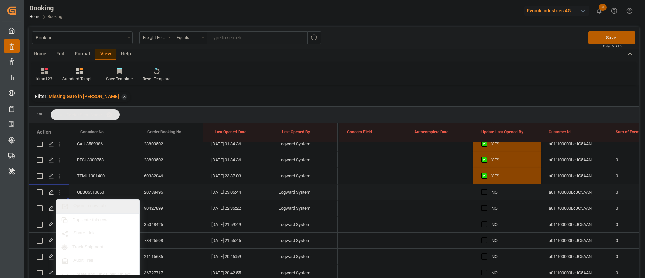
drag, startPoint x: 96, startPoint y: 204, endPoint x: 111, endPoint y: 183, distance: 25.0
click at [96, 204] on span "Open in new tab" at bounding box center [103, 206] width 61 height 7
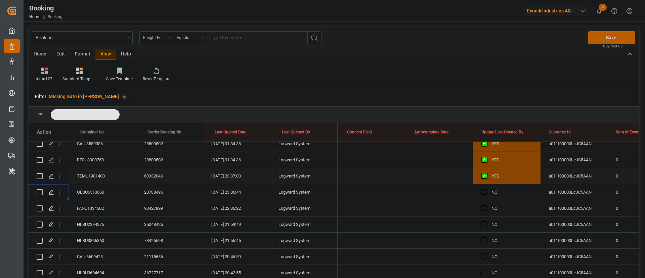
click at [89, 170] on div "TEMU1901400" at bounding box center [102, 176] width 67 height 16
click at [61, 177] on icon "open menu" at bounding box center [59, 176] width 7 height 7
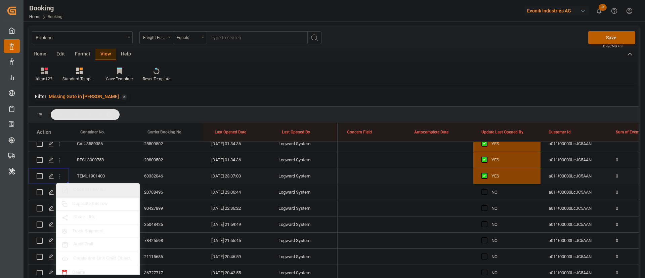
drag, startPoint x: 97, startPoint y: 188, endPoint x: 102, endPoint y: 190, distance: 5.3
click at [97, 188] on span "Open in new tab" at bounding box center [103, 190] width 61 height 7
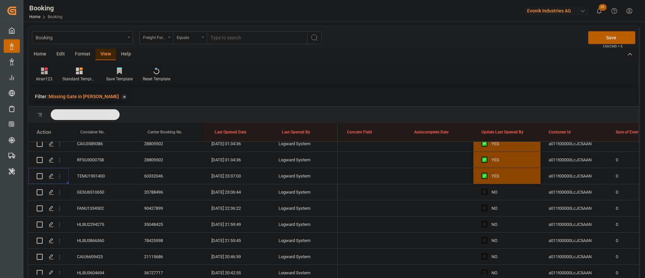
click at [84, 190] on div "GESU6510650" at bounding box center [102, 192] width 67 height 16
click at [158, 192] on div "20788496" at bounding box center [169, 192] width 67 height 16
click at [97, 209] on div "FANU1334502" at bounding box center [102, 208] width 67 height 16
click at [484, 189] on span "Press SPACE to select this row." at bounding box center [484, 192] width 6 height 6
click at [486, 189] on input "Press SPACE to select this row." at bounding box center [486, 189] width 0 height 0
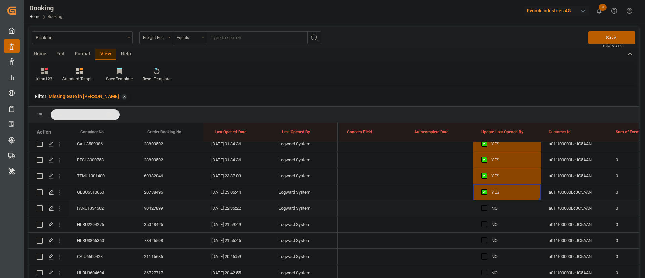
click at [104, 208] on div "FANU1334502" at bounding box center [102, 208] width 67 height 16
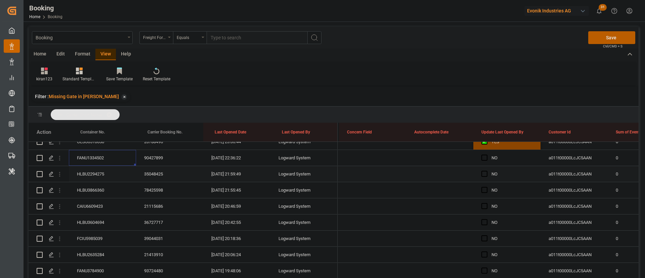
click at [149, 173] on div "35048425" at bounding box center [169, 174] width 67 height 16
click at [151, 186] on div "78425598" at bounding box center [169, 190] width 67 height 16
click at [92, 192] on div "HLBU3866360" at bounding box center [102, 190] width 67 height 16
click at [58, 194] on icon "open menu" at bounding box center [59, 190] width 7 height 7
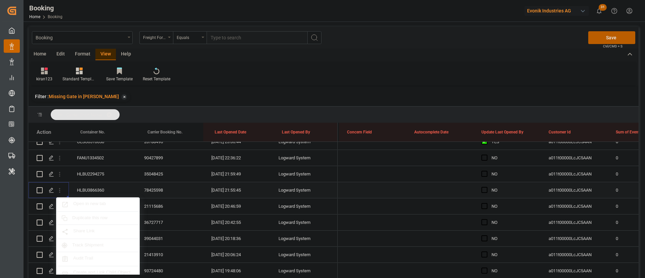
click at [96, 200] on div "Open in new tab" at bounding box center [97, 205] width 83 height 14
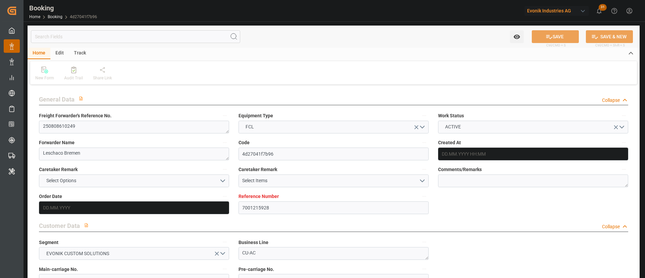
type input "7001215928"
type input "9984560"
type input "Hapag [PERSON_NAME]"
type input "Hapag [PERSON_NAME] Aktiengesellschaft"
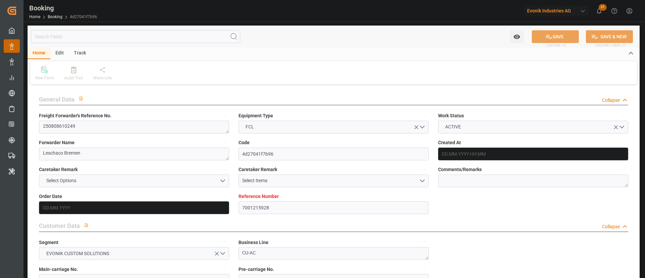
type input "NLRTM"
type input "CNSGH"
type input "0"
type input "NLRTM"
type input "CNSHG"
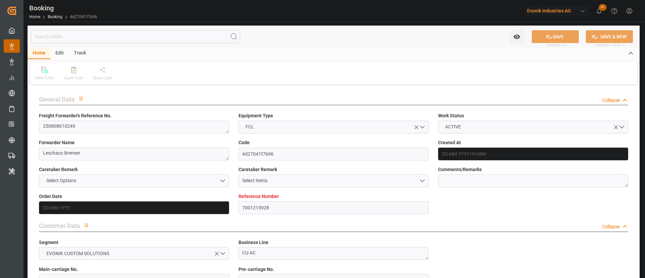
type input "9984560"
type input "[DATE] 07:21"
type input "[DATE]"
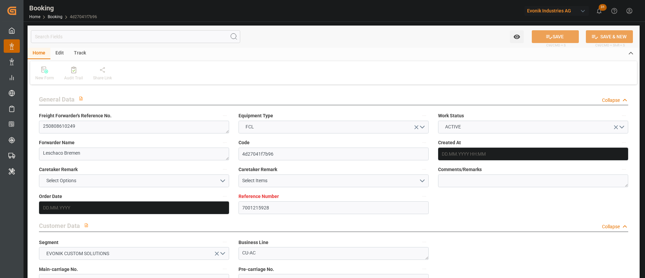
type input "[DATE]"
type input "14.08.2025"
type input "24.08.2025 07:00"
type input "24.08.2025 00:00"
type input "04.10.2025 16:00"
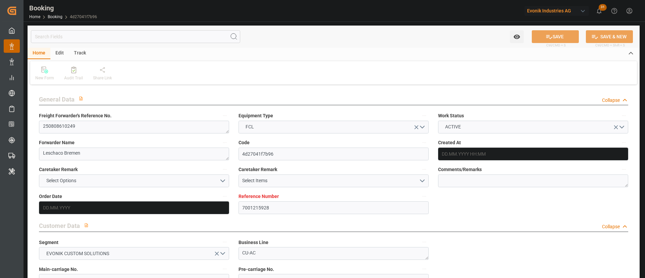
type input "06.10.2025 00:00"
type input "15.08.2025"
type input "18.08.2025 23:06"
type input "[DATE]"
type input "24.08.2025 07:00"
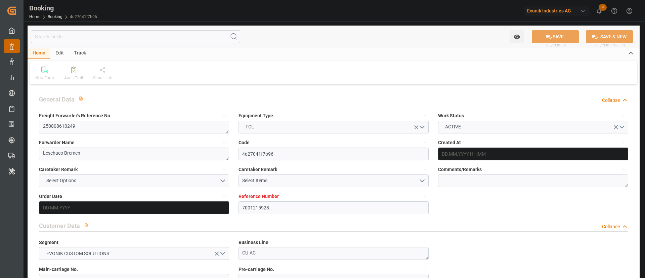
type input "04.10.2025 16:00"
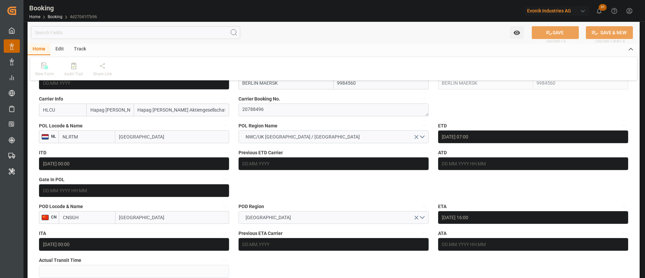
scroll to position [403, 0]
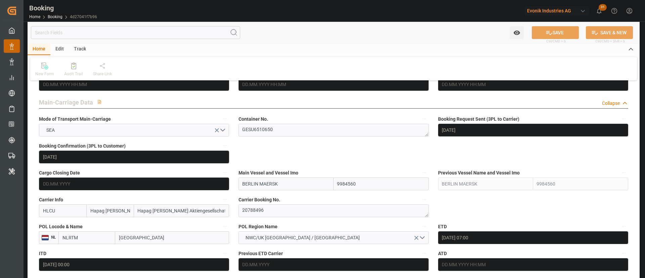
click at [271, 203] on label "Carrier Booking No." at bounding box center [334, 199] width 190 height 9
click at [420, 203] on button "Carrier Booking No." at bounding box center [424, 199] width 9 height 9
click at [271, 203] on div at bounding box center [322, 139] width 645 height 278
click at [278, 209] on textarea "20788496" at bounding box center [334, 210] width 190 height 13
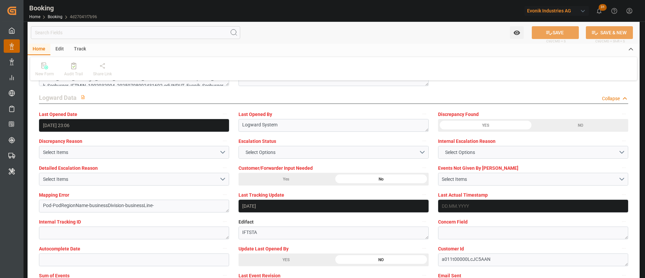
scroll to position [1260, 0]
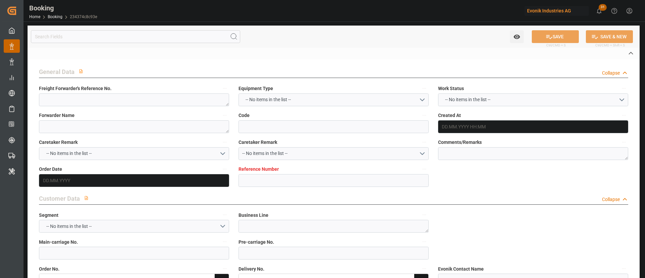
type textarea "250808610517"
type textarea "Leschaco Bremen"
type input "234374c8c93e"
type input "7001226826"
type textarea "CU-KA"
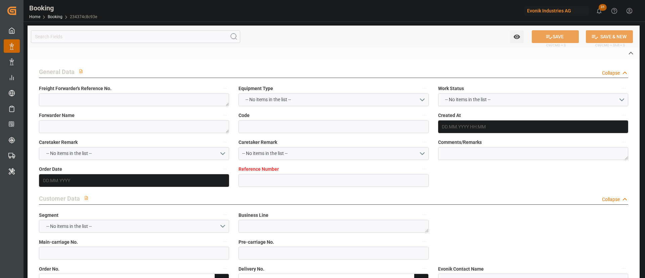
type input "7001226825"
type textarea "[EMAIL_ADDRESS][DOMAIN_NAME]"
type textarea "CIF"
type textarea "[GEOGRAPHIC_DATA]"
type textarea "3"
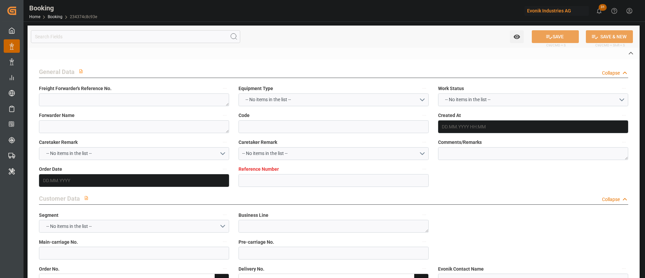
type textarea "Niederkassel"
type textarea "TEMU1901400"
type input "SFL [US_STATE]"
type input "HLCU"
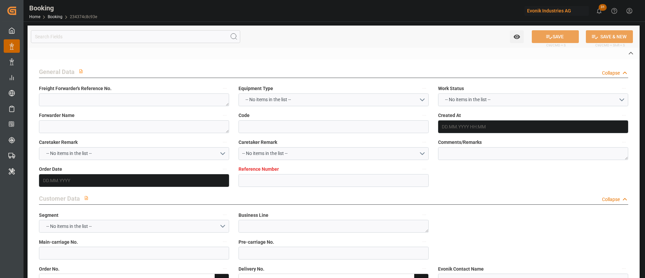
type textarea "60332046"
type input "[GEOGRAPHIC_DATA]"
type textarea "vesselName etd [PERSON_NAME]"
type textarea "INPUT_Evonik_Seeburger_IFTMIN_1003064267_20250818220723754.edi"
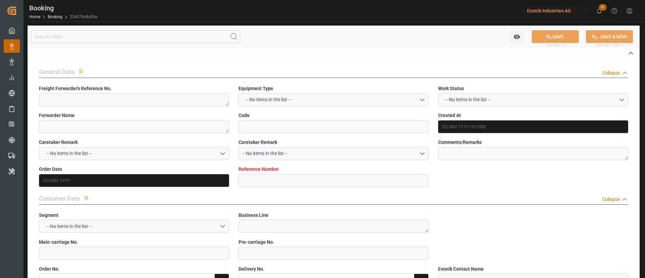
type textarea "NWC/[GEOGRAPHIC_DATA] [GEOGRAPHIC_DATA] Continent / [GEOGRAPHIC_DATA]-KA"
type textarea "INPUT_Evonik_Seeburger_IFTMIN_1002969579_20250718170533100.edi,INPUT_Evonik_See…"
type textarea "1003064267"
type textarea "Logward System"
type textarea "businessDivision-businessLine-"
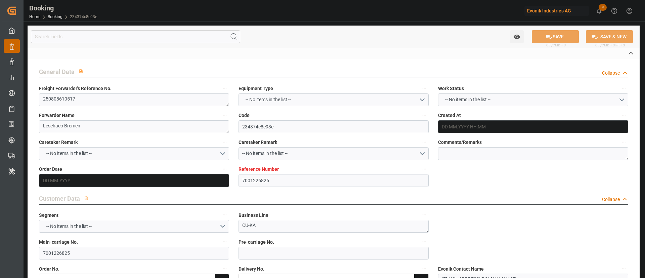
type textarea "IFTSTA"
type textarea "a011t00000LcJC5AAN"
type textarea "No"
type input "[GEOGRAPHIC_DATA]"
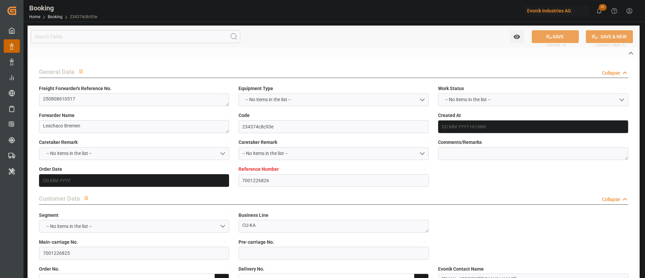
type input "[GEOGRAPHIC_DATA]"
type input "DE"
type input "TRUCK"
type input "[GEOGRAPHIC_DATA]"
type input "DE"
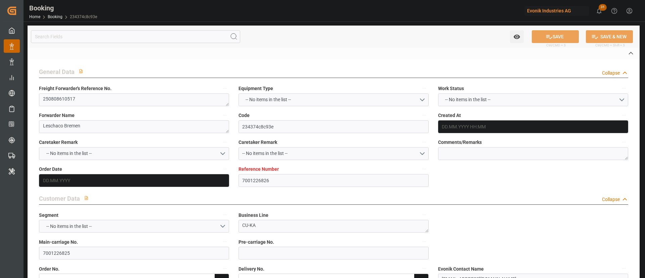
type input "BARGE"
type input "534W"
type input "VESSEL"
type input "SFL [US_STATE]"
type input "TRUCK"
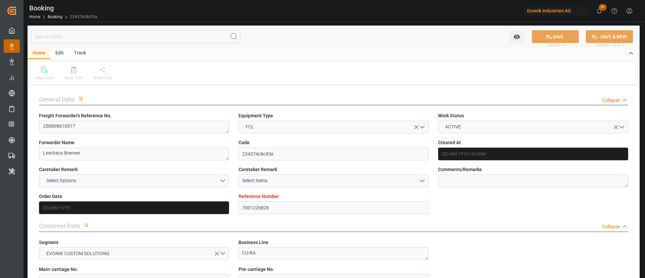
type input "7001226826"
type input "9679555"
type input "Hapag [PERSON_NAME]"
type input "Hapag [PERSON_NAME] Aktiengesellschaft"
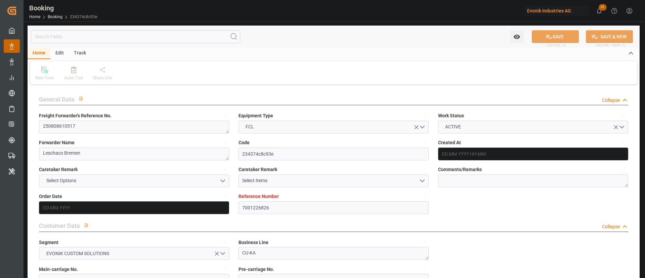
type input "BEANR"
type input "MXVER"
type input "0"
type input "BEANR"
type input "MXVER"
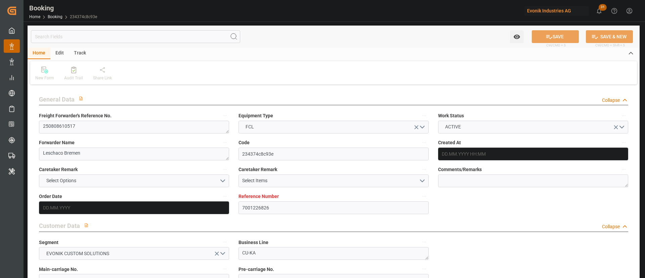
type input "9679555"
type input "[DATE] 15:06"
type input "[DATE]"
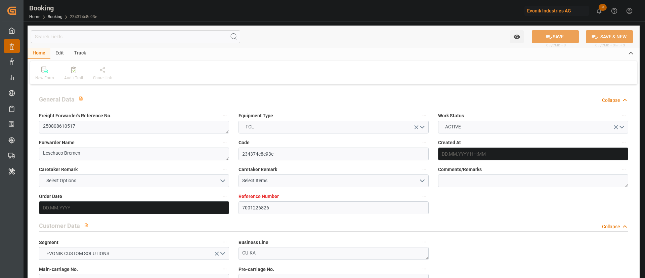
type input "[DATE]"
type input "[DATE] 05:30"
type input "[DATE] 00:00"
type input "[DATE] 10:00"
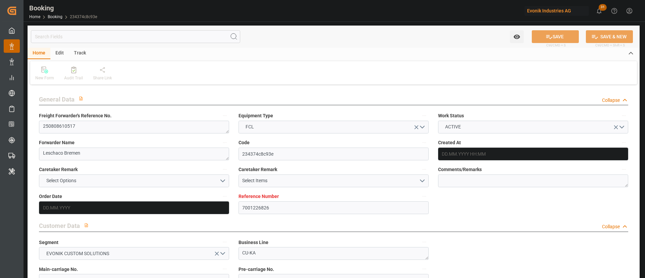
type input "[DATE] 00:00"
type input "[DATE]"
type input "[DATE] 23:37"
type input "[DATE]"
type input "[DATE] 09:02"
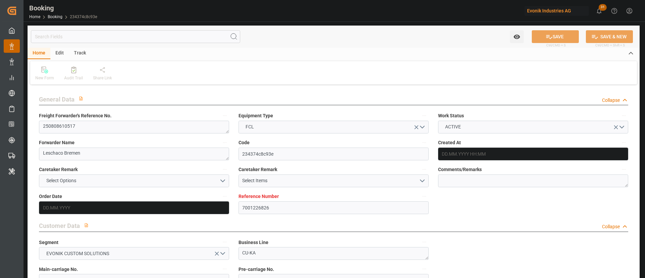
type input "[DATE] 09:02"
type input "[DATE] 16:31"
type input "[DATE] 11:04"
type input "[DATE] 09:00"
type input "[DATE] 12:00"
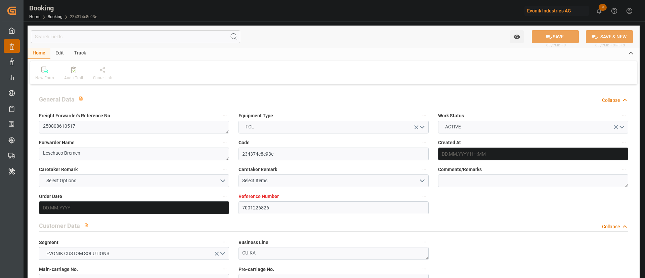
type input "[DATE] 12:00"
type input "[DATE] 05:30"
type input "[DATE] 10:00"
type input "[DATE] 21:54"
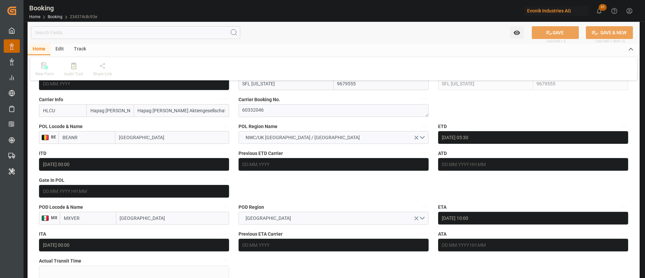
scroll to position [504, 0]
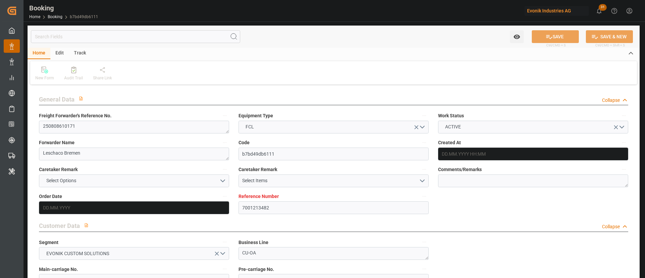
type input "7001213482"
type input "9540144"
type input "Hapag [PERSON_NAME]"
type input "Hapag [PERSON_NAME] Aktiengesellschaft"
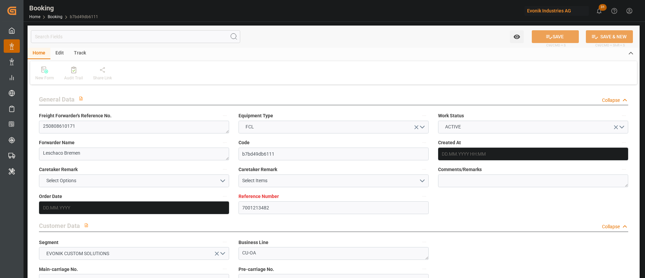
type input "NLRTM"
type input "CNTXG"
type input "SGSIN"
type input "0"
type input "NLRTM"
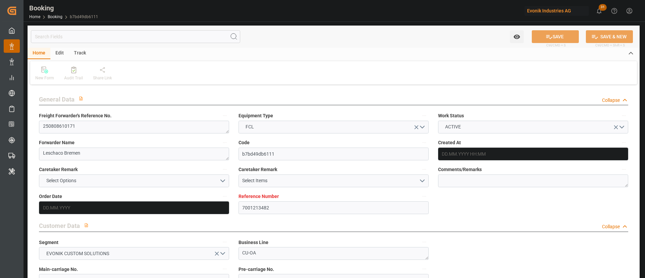
type input "CNTXG"
type input "9290945"
type input "[DATE] 08:51"
type input "[DATE]"
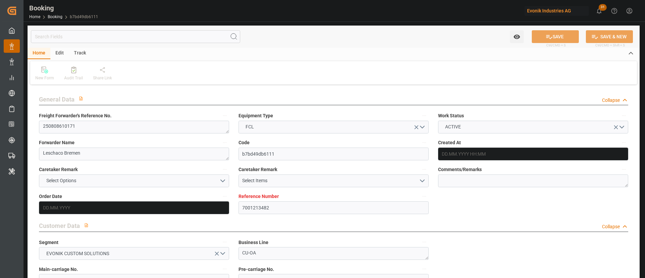
type input "[DATE]"
type input "[DATE] 15:00"
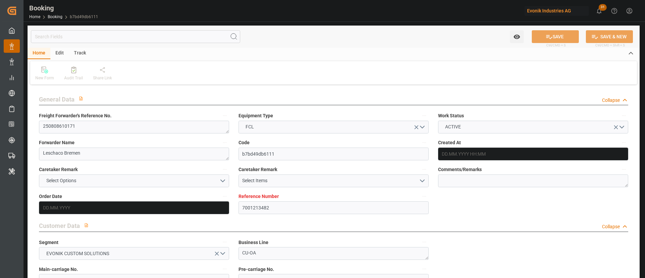
type input "[DATE] 00:00"
type input "[DATE] 08:00"
type input "[DATE] 00:00"
type input "[DATE] 01:00"
type input "[DATE] 00:00"
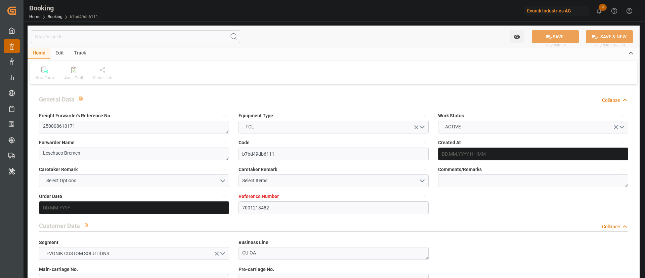
type input "[DATE] 16:00"
type input "[DATE] 00:00"
type input "[DATE]"
type input "[DATE] 21:55"
type input "[DATE]"
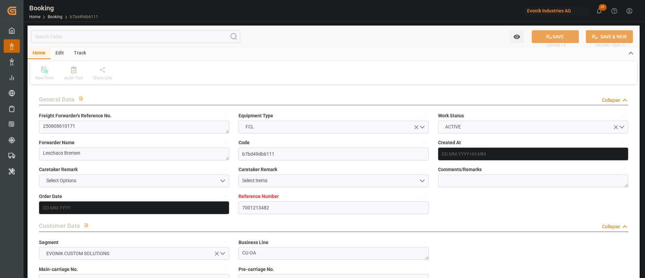
type input "[DATE] 10:02"
type input "[DATE] 12:00"
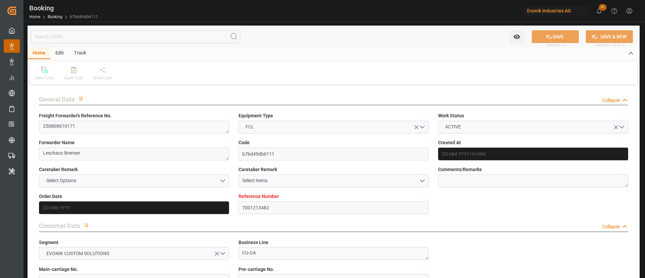
type input "[DATE] 15:00"
type input "[DATE] 01:00"
type input "[DATE] 13:22"
type input "[DATE] 16:00"
type input "[DATE] 08:00"
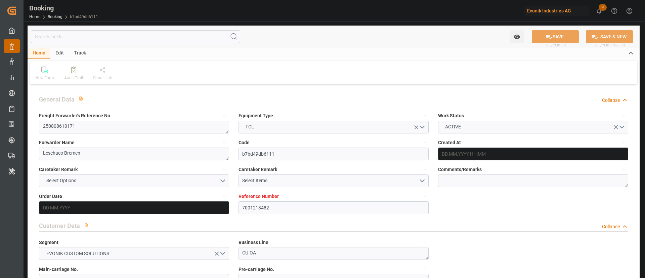
type input "[DATE] 16:59"
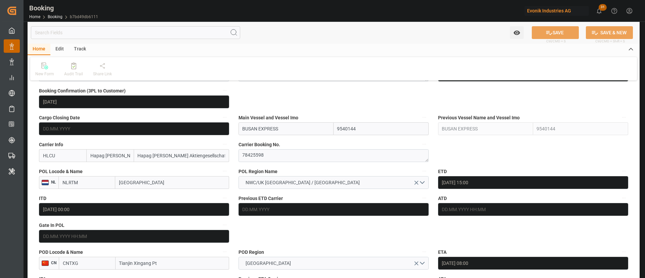
scroll to position [504, 0]
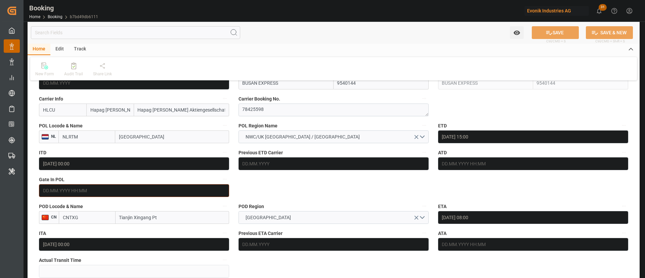
click at [112, 194] on input "text" at bounding box center [134, 190] width 190 height 13
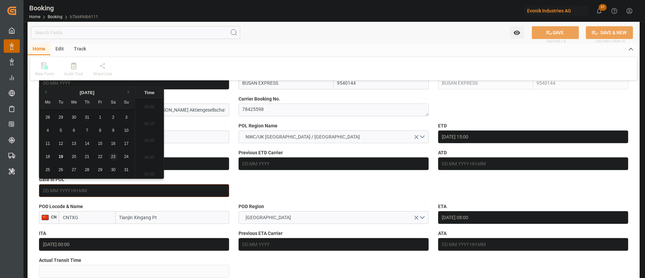
scroll to position [741, 0]
click at [46, 159] on span "18" at bounding box center [47, 156] width 4 height 5
type input "18.08.2025 00:00"
drag, startPoint x: 272, startPoint y: 187, endPoint x: 235, endPoint y: 190, distance: 37.4
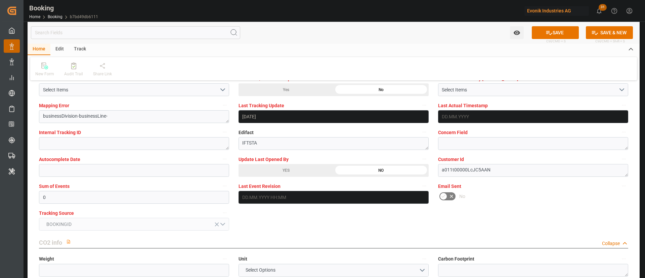
scroll to position [1310, 0]
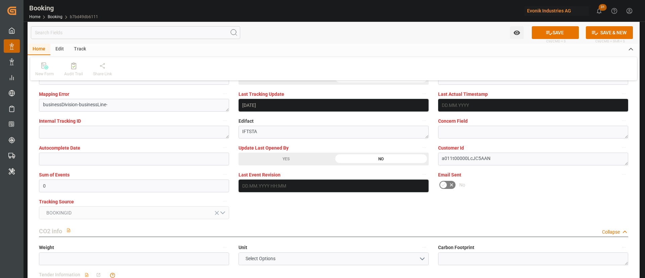
drag, startPoint x: 563, startPoint y: 31, endPoint x: 143, endPoint y: 0, distance: 420.3
click at [562, 30] on button "SAVE" at bounding box center [555, 32] width 47 height 13
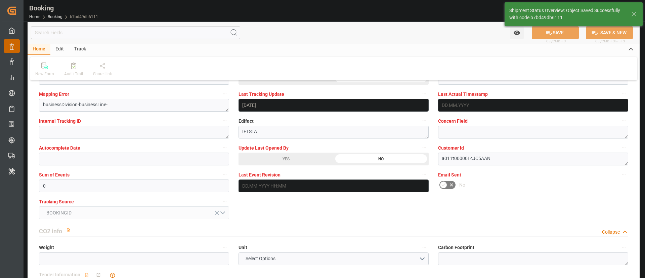
type textarea "[PERSON_NAME]"
type input "19.08.2025 06:13"
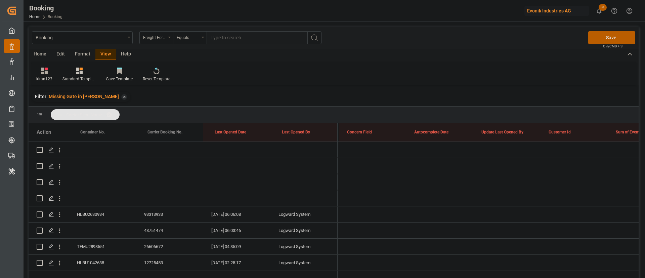
scroll to position [0, 5172]
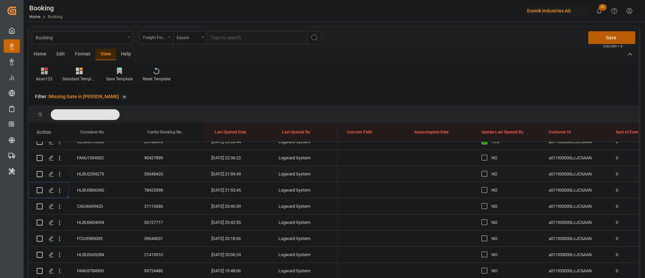
click at [484, 171] on span "Press SPACE to select this row." at bounding box center [484, 174] width 6 height 6
click at [486, 171] on input "Press SPACE to select this row." at bounding box center [486, 171] width 0 height 0
drag, startPoint x: 485, startPoint y: 156, endPoint x: 483, endPoint y: 167, distance: 10.8
click at [485, 156] on span "Press SPACE to select this row." at bounding box center [484, 158] width 6 height 6
click at [486, 155] on input "Press SPACE to select this row." at bounding box center [486, 155] width 0 height 0
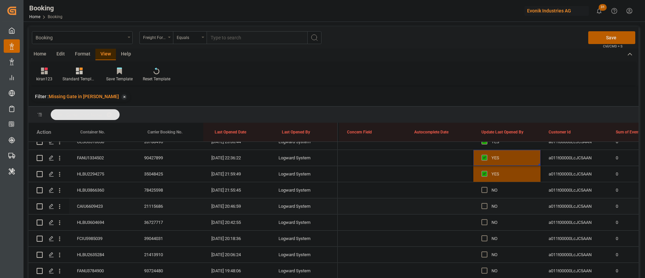
click at [79, 207] on div "CAIU6609423" at bounding box center [102, 206] width 67 height 16
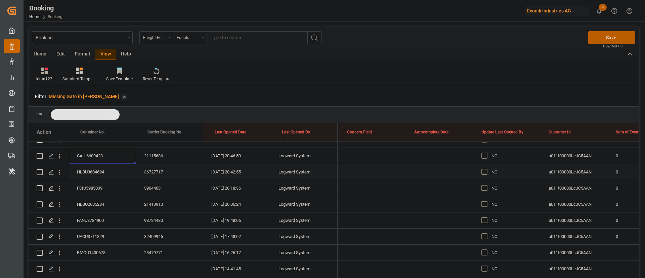
click at [104, 177] on div "HLBU3604694" at bounding box center [102, 172] width 67 height 16
drag, startPoint x: 58, startPoint y: 172, endPoint x: 93, endPoint y: 182, distance: 36.4
click at [59, 172] on icon "open menu" at bounding box center [59, 172] width 7 height 7
click at [100, 184] on span "Open in new tab" at bounding box center [103, 186] width 61 height 7
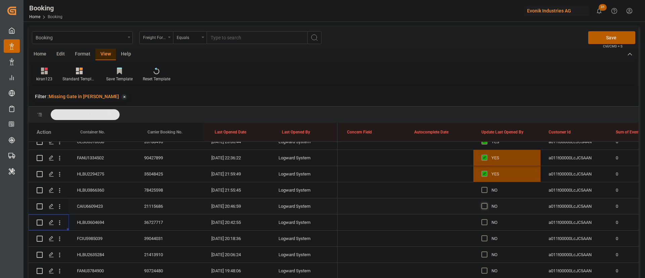
click at [485, 205] on span "Press SPACE to select this row." at bounding box center [484, 206] width 6 height 6
click at [486, 203] on input "Press SPACE to select this row." at bounding box center [486, 203] width 0 height 0
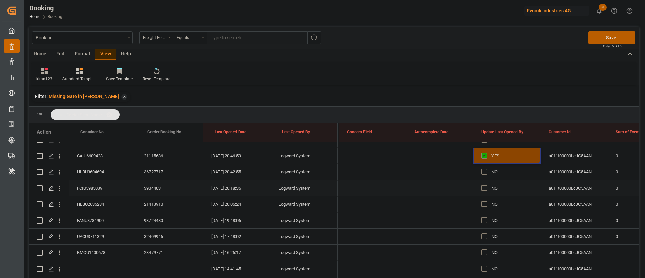
click at [103, 185] on div "FCIU5985039" at bounding box center [102, 188] width 67 height 16
click at [485, 189] on span "Press SPACE to select this row." at bounding box center [484, 188] width 6 height 6
click at [486, 185] on input "Press SPACE to select this row." at bounding box center [486, 185] width 0 height 0
click at [96, 202] on div "HLBU2635284" at bounding box center [102, 204] width 67 height 16
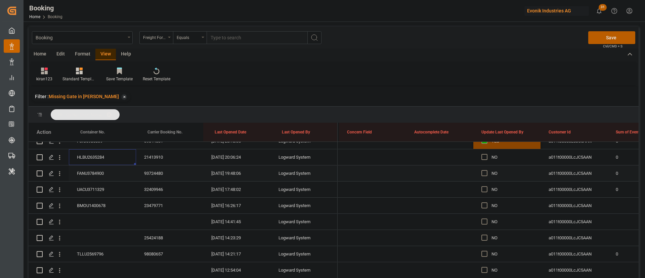
scroll to position [302, 0]
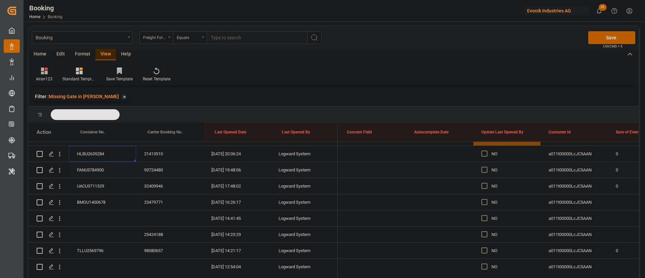
click at [95, 169] on div "FANU3784900" at bounding box center [102, 170] width 67 height 16
click at [87, 182] on div "UACU3711329" at bounding box center [102, 186] width 67 height 16
click at [100, 198] on div "BMOU1400678" at bounding box center [102, 202] width 67 height 16
click at [482, 202] on span "Press SPACE to select this row." at bounding box center [484, 202] width 6 height 6
click at [486, 199] on input "Press SPACE to select this row." at bounding box center [486, 199] width 0 height 0
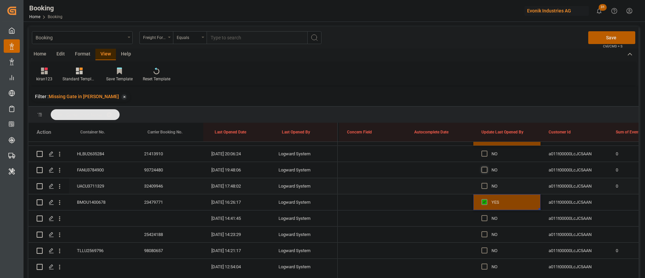
drag, startPoint x: 483, startPoint y: 185, endPoint x: 483, endPoint y: 171, distance: 13.8
click at [483, 185] on span "Press SPACE to select this row." at bounding box center [484, 186] width 6 height 6
click at [486, 183] on input "Press SPACE to select this row." at bounding box center [486, 183] width 0 height 0
click at [483, 169] on span "Press SPACE to select this row." at bounding box center [484, 170] width 6 height 6
click at [486, 167] on input "Press SPACE to select this row." at bounding box center [486, 167] width 0 height 0
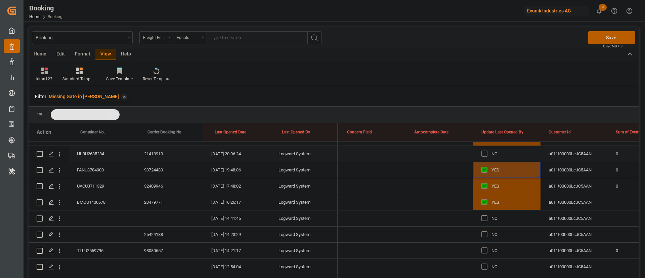
drag, startPoint x: 484, startPoint y: 154, endPoint x: 433, endPoint y: 195, distance: 65.5
click at [484, 154] on span "Press SPACE to select this row." at bounding box center [484, 154] width 6 height 6
click at [486, 151] on input "Press SPACE to select this row." at bounding box center [486, 151] width 0 height 0
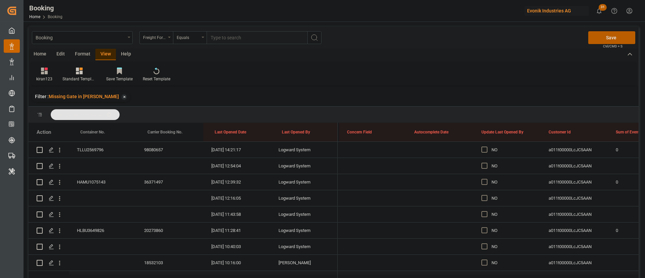
scroll to position [554, 0]
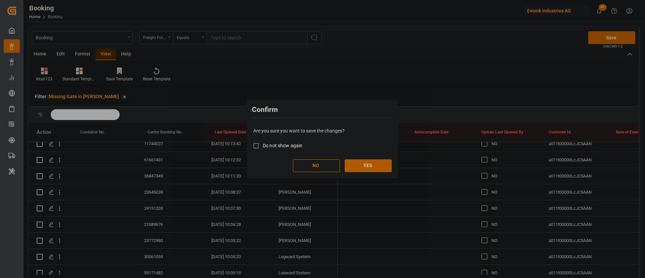
click at [372, 166] on button "YES" at bounding box center [368, 165] width 47 height 13
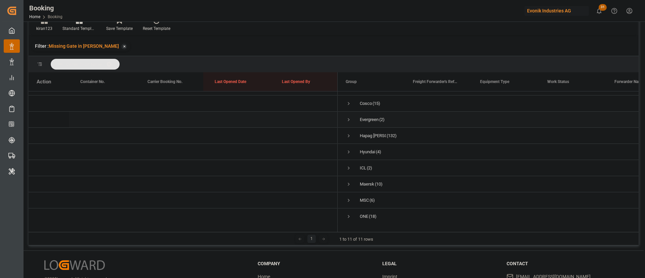
scroll to position [0, 0]
click at [349, 145] on span "Press SPACE to select this row." at bounding box center [349, 148] width 6 height 6
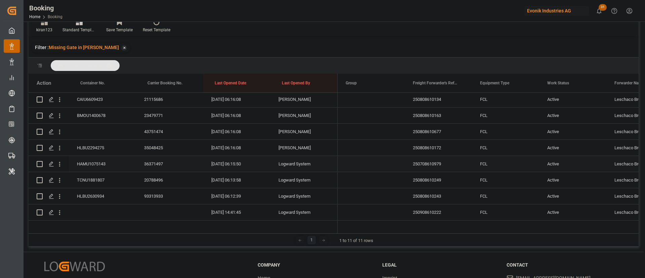
scroll to position [252, 0]
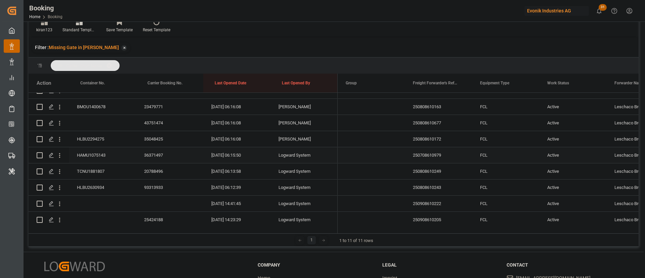
click at [101, 157] on div "HAMU1075143" at bounding box center [102, 155] width 67 height 16
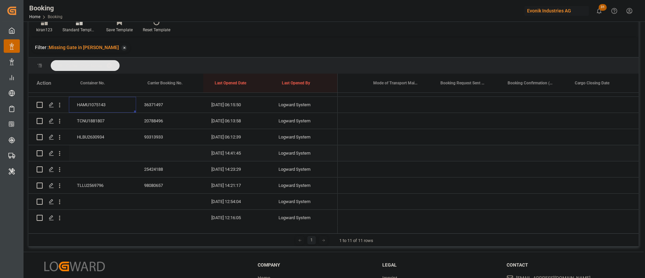
scroll to position [0, 0]
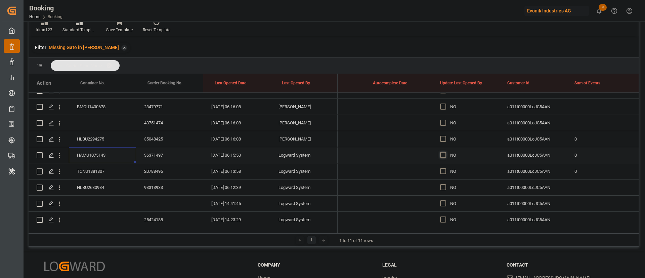
click at [441, 153] on span "Press SPACE to select this row." at bounding box center [443, 155] width 6 height 6
click at [445, 152] on input "Press SPACE to select this row." at bounding box center [445, 152] width 0 height 0
click at [158, 169] on div "20788496" at bounding box center [169, 171] width 67 height 16
click at [89, 171] on div "TCNU1881807" at bounding box center [102, 171] width 67 height 16
click at [95, 185] on div "HLBU2630934" at bounding box center [102, 187] width 67 height 16
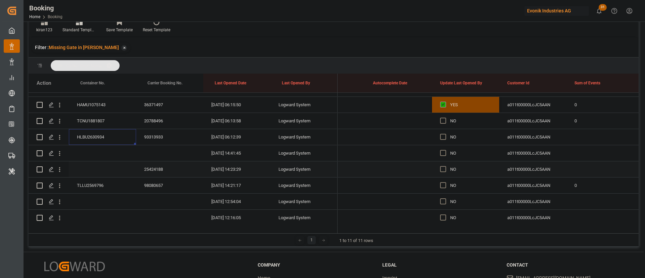
click at [162, 164] on div "25424188" at bounding box center [169, 169] width 67 height 16
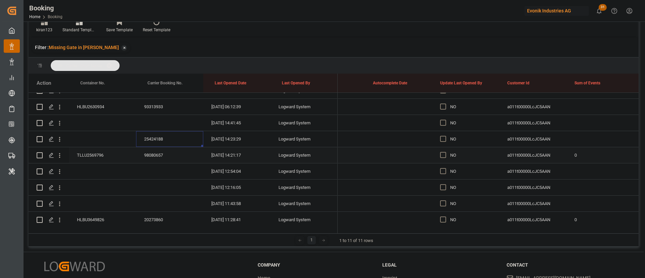
scroll to position [353, 0]
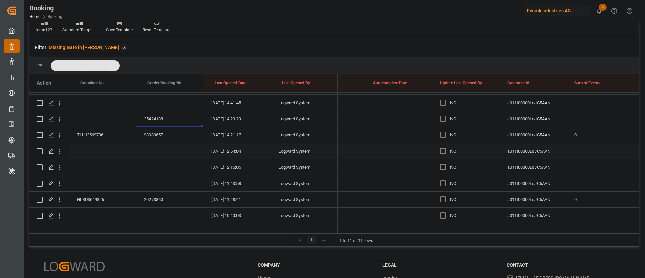
click at [158, 136] on div "98080657" at bounding box center [169, 135] width 67 height 16
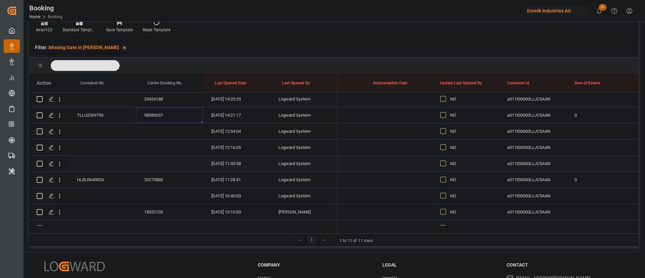
scroll to position [403, 0]
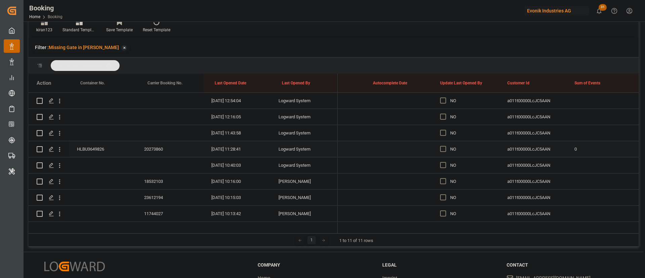
click at [157, 145] on div "20273860" at bounding box center [169, 149] width 67 height 16
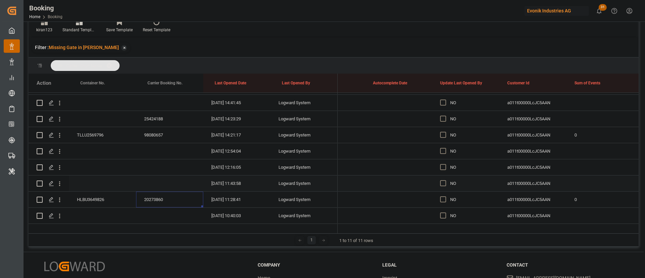
scroll to position [302, 0]
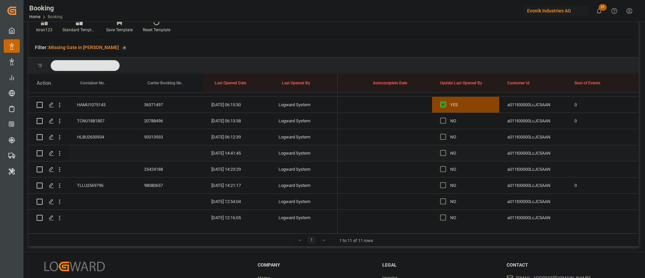
click at [59, 156] on icon "open menu" at bounding box center [59, 153] width 7 height 7
click at [91, 165] on span "Open in new tab" at bounding box center [103, 167] width 61 height 7
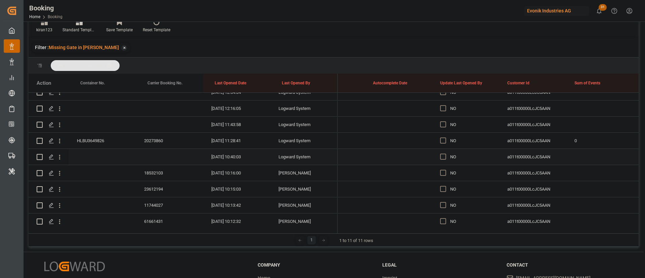
scroll to position [454, 0]
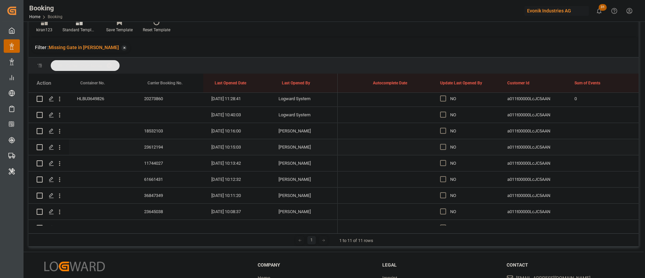
click at [147, 126] on div "18532103" at bounding box center [169, 131] width 67 height 16
click at [172, 147] on div "23612194" at bounding box center [169, 147] width 67 height 16
click at [161, 162] on div "11744027" at bounding box center [169, 163] width 67 height 16
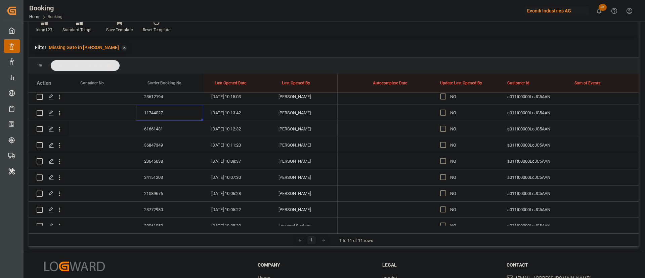
click at [159, 124] on div "61661431" at bounding box center [169, 129] width 67 height 16
click at [444, 148] on div "Press SPACE to select this row." at bounding box center [445, 144] width 10 height 15
click at [444, 145] on span "Press SPACE to select this row." at bounding box center [443, 145] width 6 height 6
click at [445, 142] on input "Press SPACE to select this row." at bounding box center [445, 142] width 0 height 0
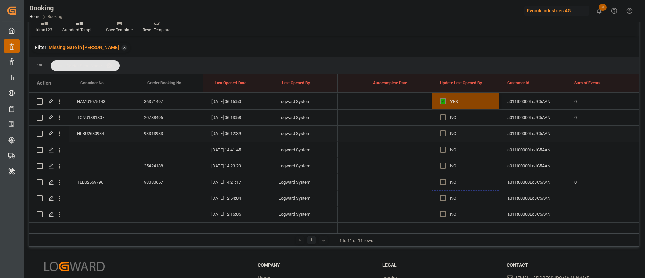
scroll to position [302, 0]
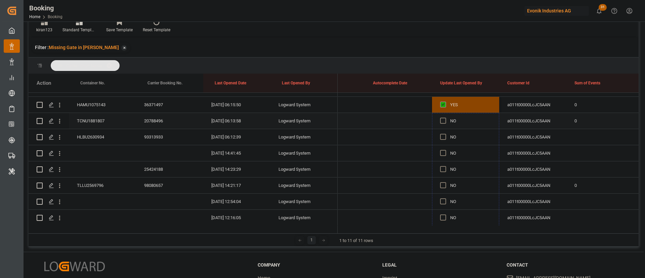
drag, startPoint x: 498, startPoint y: 152, endPoint x: 468, endPoint y: 115, distance: 47.5
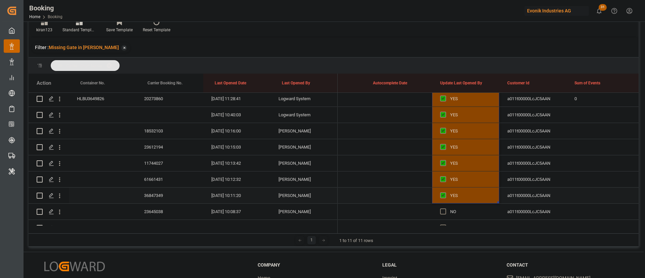
scroll to position [504, 0]
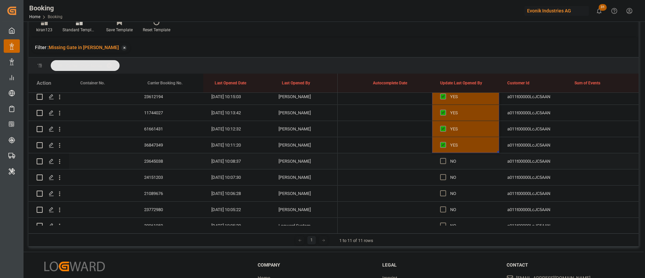
click at [163, 159] on div "23645038" at bounding box center [169, 161] width 67 height 16
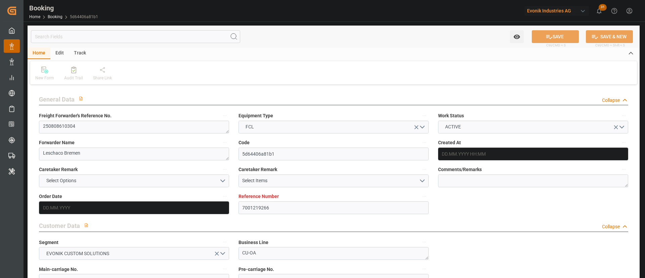
type input "7001219266"
type input "9540144"
type input "Hapag [PERSON_NAME]"
type input "Hapag [PERSON_NAME] Aktiengesellschaft"
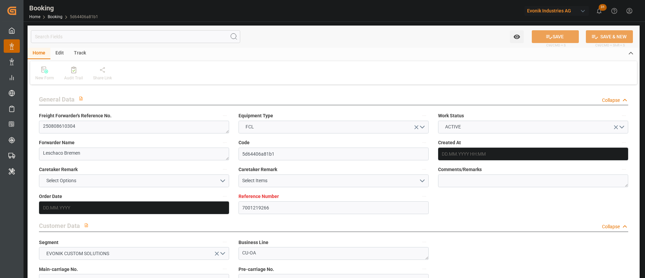
type input "NLRTM"
type input "KRPUS"
type input "CNSHG"
type input "0"
type input "NLRTM"
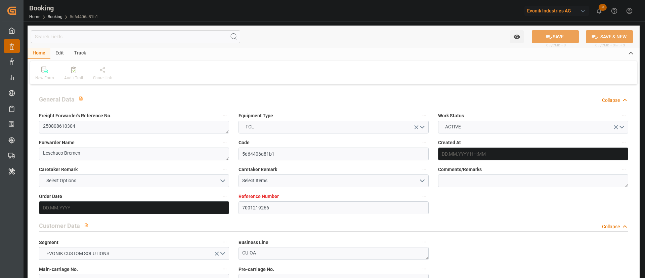
type input "KRPUS"
type input "9295244"
type input "[DATE] 12:23"
type input "[DATE]"
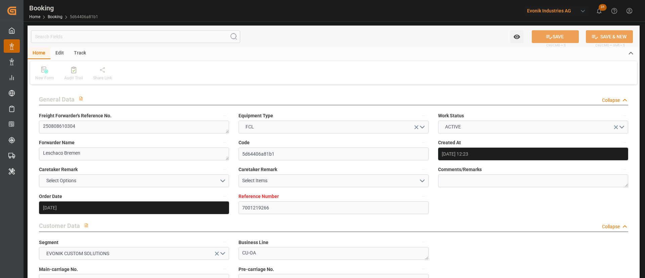
type input "[DATE]"
type input "[DATE] 15:00"
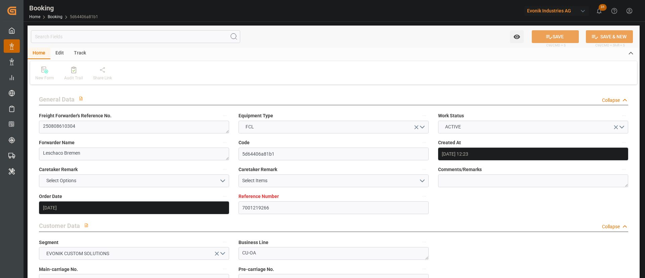
type input "[DATE] 00:00"
type input "[DATE] 15:00"
type input "[DATE] 00:00"
type input "[DATE] 14:00"
type input "[DATE] 00:00"
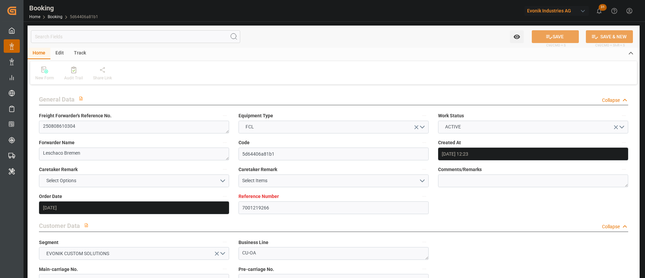
type input "[DATE] 05:00"
type input "[DATE] 00:00"
type input "[DATE]"
type input "[DATE] 20:42"
type input "[DATE]"
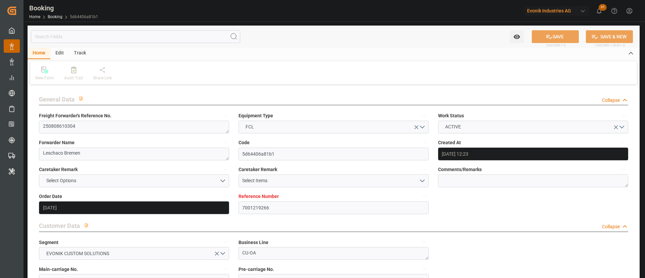
type input "[DATE] 12:17"
type input "[DATE] 12:00"
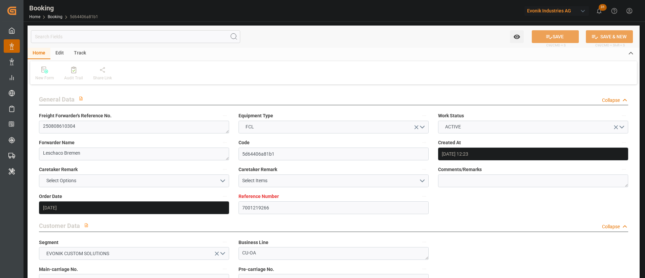
type input "[DATE] 15:00"
type input "[DATE] 14:00"
type input "[DATE] 22:57"
type input "[DATE] 05:00"
type input "[DATE] 15:00"
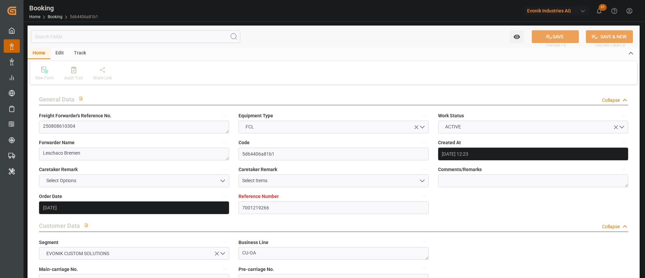
type input "[DATE] 04:33"
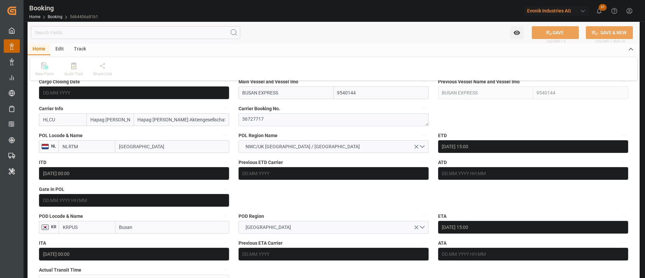
scroll to position [504, 0]
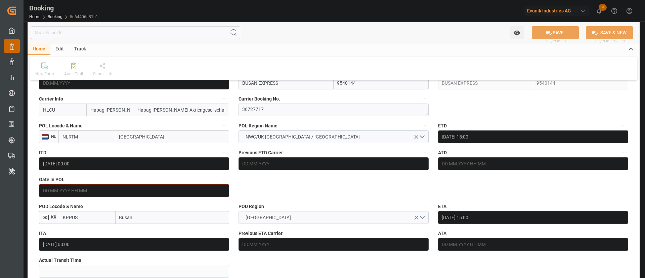
click at [101, 191] on input "text" at bounding box center [134, 190] width 190 height 13
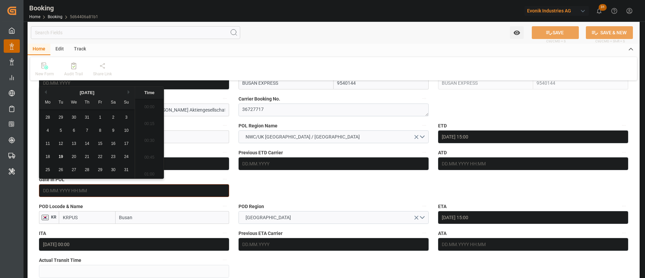
scroll to position [741, 0]
click at [53, 157] on div "18 19 20 21 22 23 24" at bounding box center [87, 156] width 92 height 13
click at [47, 158] on span "18" at bounding box center [47, 156] width 4 height 5
type input "[DATE] 00:00"
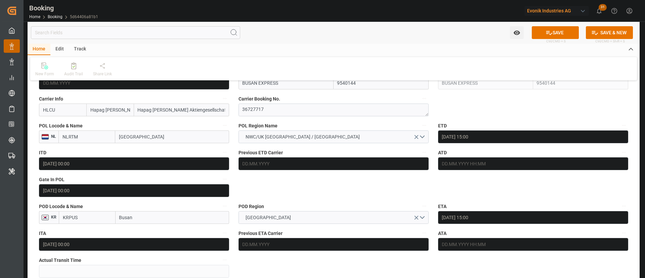
drag, startPoint x: 308, startPoint y: 186, endPoint x: 271, endPoint y: 190, distance: 37.8
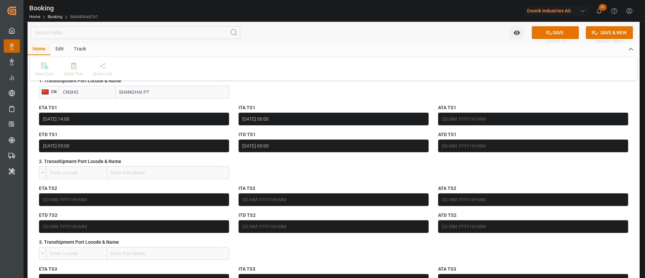
scroll to position [705, 0]
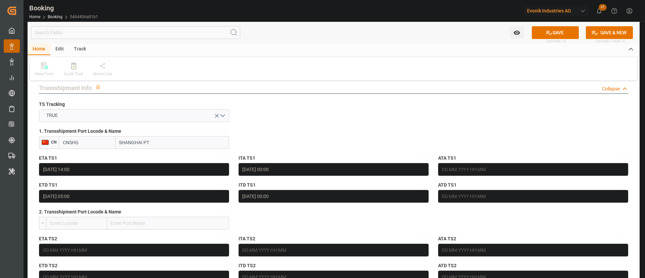
click at [155, 138] on input "SHANGHAI PT" at bounding box center [173, 142] width 114 height 13
type input "[GEOGRAPHIC_DATA]"
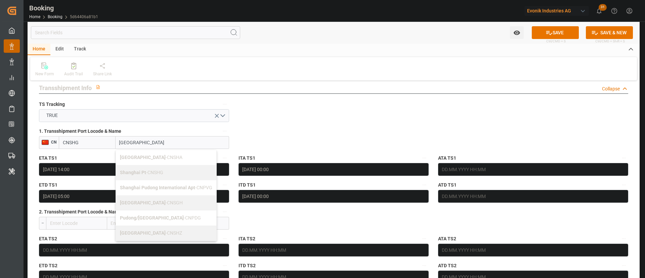
click at [146, 198] on div "Shanghai - CNSGH" at bounding box center [166, 202] width 100 height 15
type input "CNSGH"
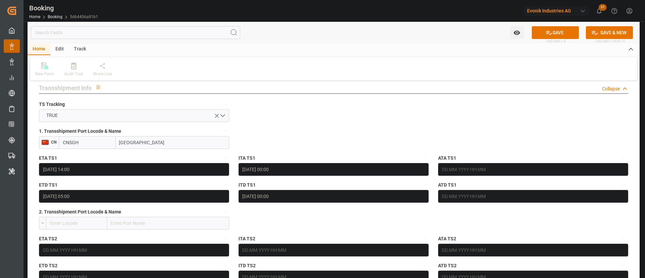
type input "[GEOGRAPHIC_DATA]"
drag, startPoint x: 298, startPoint y: 126, endPoint x: 516, endPoint y: 40, distance: 234.1
click at [552, 30] on button "SAVE" at bounding box center [555, 32] width 47 height 13
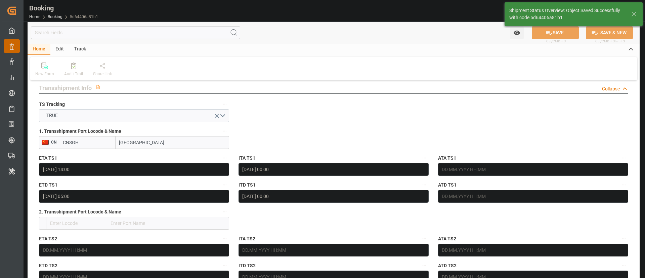
type textarea "Kiran Hari"
type input "19.08.2025 06:14"
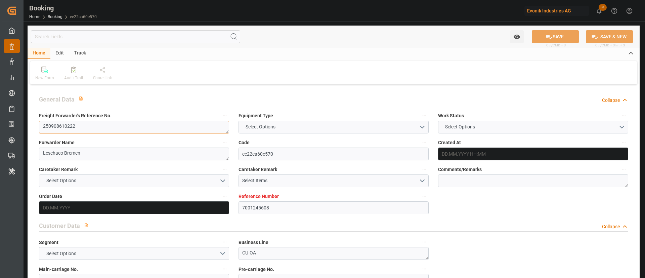
click at [90, 126] on textarea "250908610222" at bounding box center [134, 127] width 190 height 13
type input "7001245608"
type input "Hapag [PERSON_NAME]"
type input "Hapag [PERSON_NAME] Aktiengesellschaft"
type input "EUNWC"
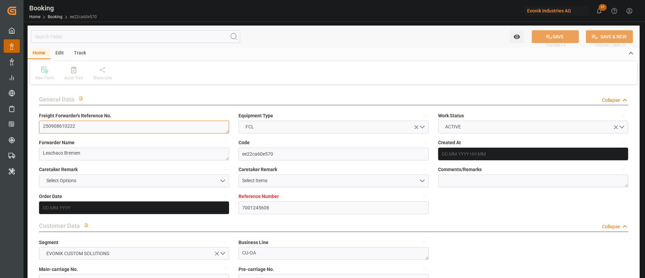
type input "AUMEL"
click at [90, 126] on textarea "250908610222" at bounding box center [134, 127] width 190 height 13
type input "11.08.2025 12:25"
type input "[DATE]"
type input "27.10.2025"
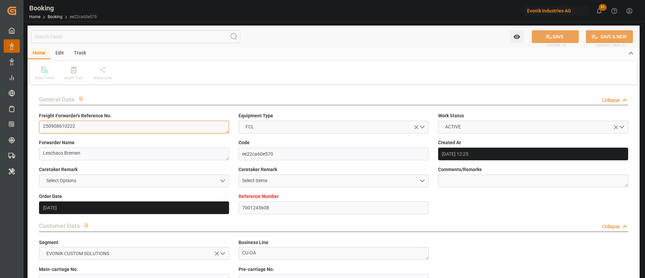
type input "25.08.2025"
type input "[DATE]"
type input "18.08.2025 14:41"
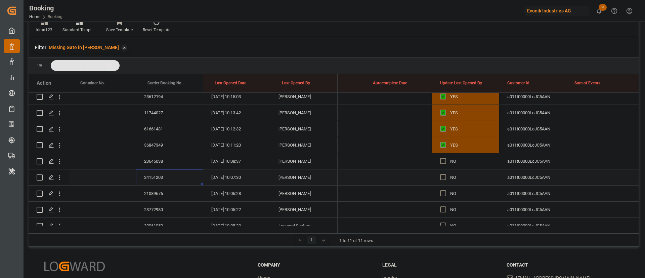
scroll to position [554, 0]
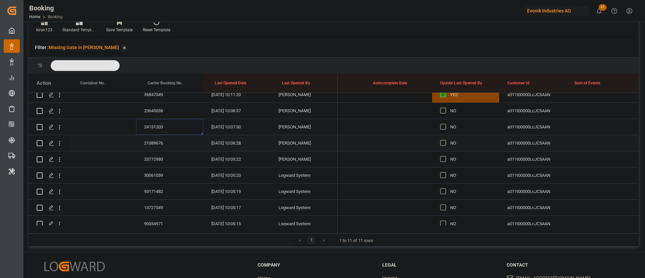
click at [160, 145] on div "21089676" at bounding box center [169, 143] width 67 height 16
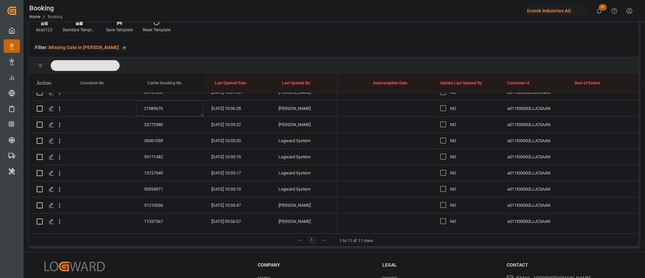
scroll to position [605, 0]
click at [141, 107] on div "23772980" at bounding box center [169, 109] width 67 height 16
click at [154, 131] on div "30061059" at bounding box center [169, 125] width 67 height 16
click at [148, 137] on div "93171482" at bounding box center [169, 141] width 67 height 16
click at [161, 159] on div "13727549" at bounding box center [169, 157] width 67 height 16
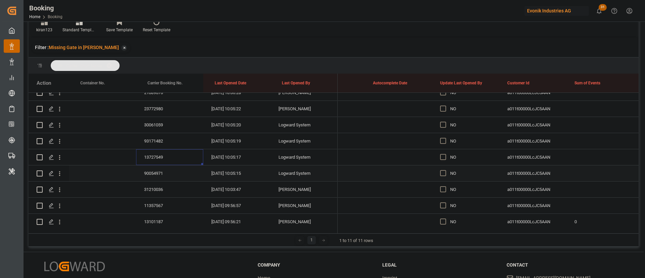
click at [151, 175] on div "90054971" at bounding box center [169, 173] width 67 height 16
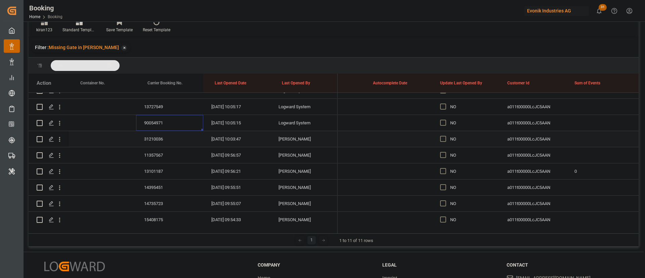
click at [161, 141] on div "31210036" at bounding box center [169, 139] width 67 height 16
click at [442, 140] on span "Press SPACE to select this row." at bounding box center [443, 139] width 6 height 6
click at [445, 136] on input "Press SPACE to select this row." at bounding box center [445, 136] width 0 height 0
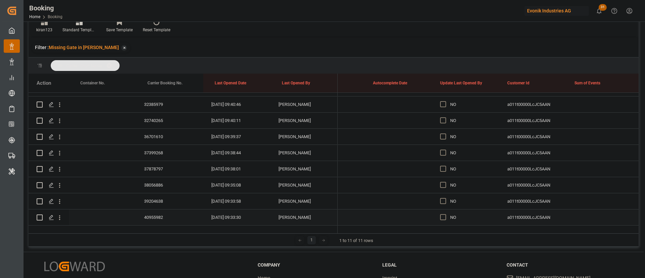
scroll to position [1058, 0]
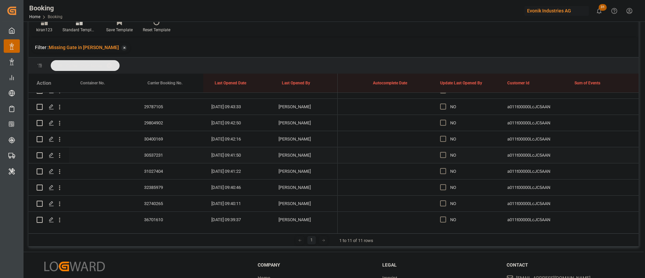
click at [155, 158] on div "30537231" at bounding box center [169, 155] width 67 height 16
drag, startPoint x: 442, startPoint y: 152, endPoint x: 473, endPoint y: 163, distance: 33.0
click at [442, 152] on span "Press SPACE to select this row." at bounding box center [443, 155] width 6 height 6
click at [445, 152] on input "Press SPACE to select this row." at bounding box center [445, 152] width 0 height 0
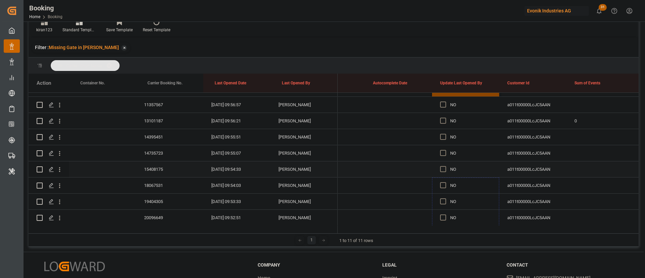
scroll to position [655, 0]
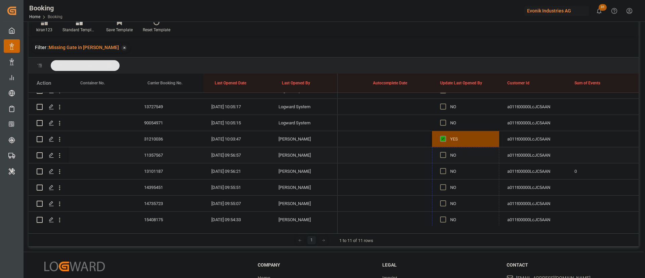
drag, startPoint x: 498, startPoint y: 161, endPoint x: 462, endPoint y: 147, distance: 38.5
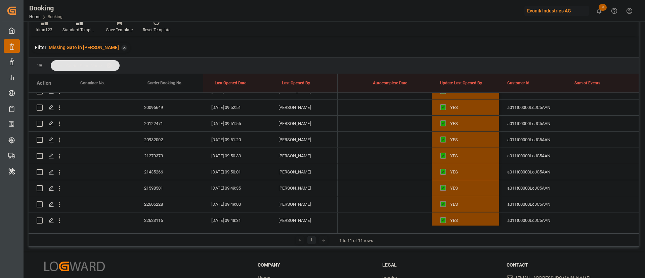
scroll to position [907, 0]
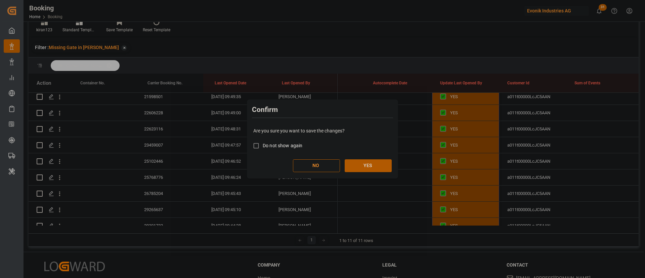
click at [372, 161] on button "YES" at bounding box center [368, 165] width 47 height 13
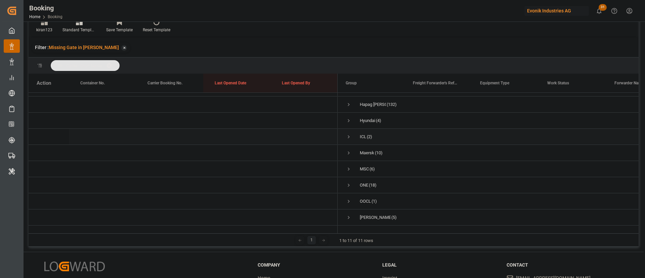
scroll to position [0, 0]
click at [350, 145] on span "Press SPACE to select this row." at bounding box center [349, 148] width 6 height 15
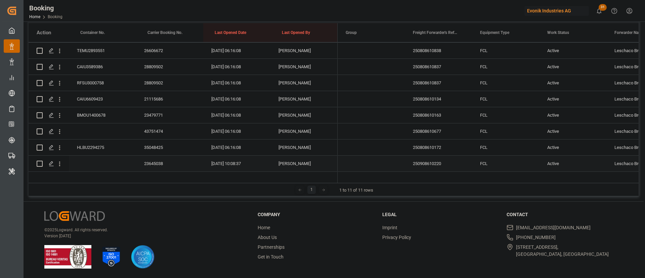
scroll to position [972, 0]
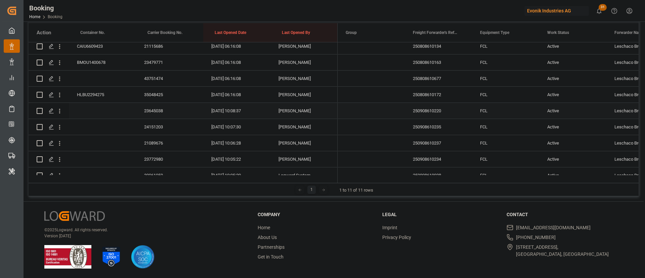
click at [157, 112] on div "23645038" at bounding box center [169, 111] width 67 height 16
click at [152, 126] on div "24151203" at bounding box center [169, 127] width 67 height 16
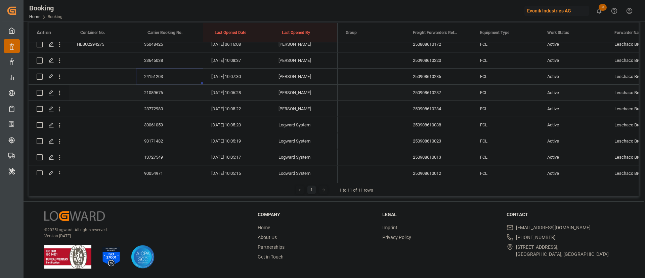
click at [166, 91] on div "21089676" at bounding box center [169, 93] width 67 height 16
click at [158, 110] on div "23772980" at bounding box center [169, 109] width 67 height 16
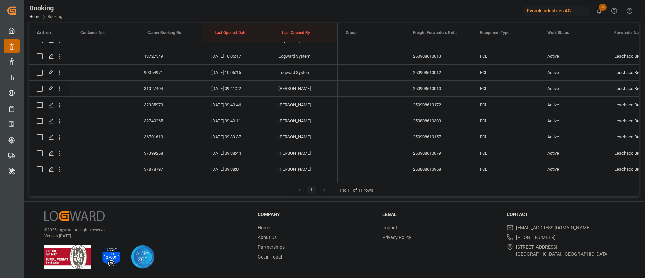
scroll to position [1072, 0]
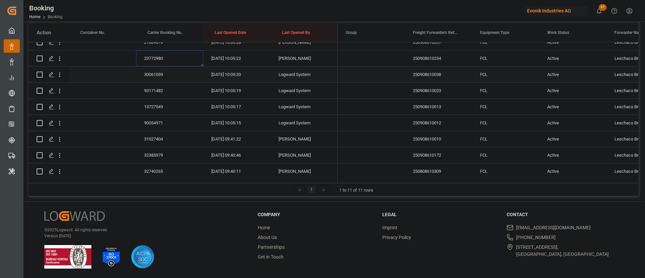
click at [157, 71] on div "30061059" at bounding box center [169, 75] width 67 height 16
click at [160, 89] on div "93171482" at bounding box center [169, 91] width 67 height 16
click at [153, 105] on div "13727549" at bounding box center [169, 107] width 67 height 16
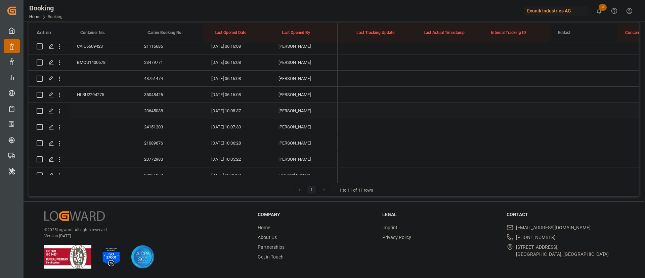
scroll to position [0, 0]
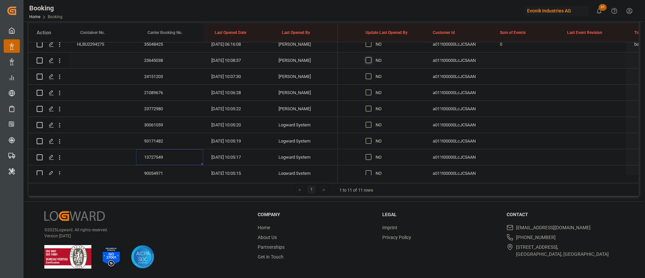
click at [367, 58] on span "Press SPACE to select this row." at bounding box center [369, 60] width 6 height 6
click at [371, 57] on input "Press SPACE to select this row." at bounding box center [371, 57] width 0 height 0
click at [161, 151] on div "13727549" at bounding box center [169, 157] width 67 height 16
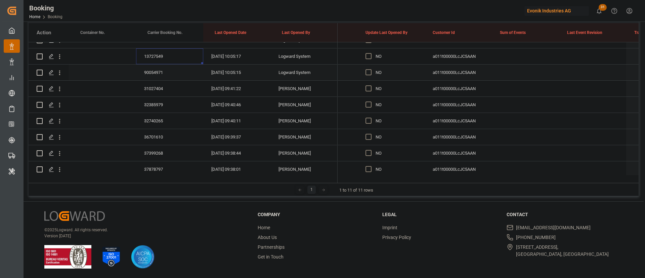
click at [163, 72] on div "90054971" at bounding box center [169, 73] width 67 height 16
click at [160, 87] on div "31027404" at bounding box center [169, 89] width 67 height 16
click at [153, 99] on div "32385979" at bounding box center [169, 105] width 67 height 16
click at [164, 68] on div "32740265" at bounding box center [169, 70] width 67 height 16
click at [155, 84] on div "36701610" at bounding box center [169, 87] width 67 height 16
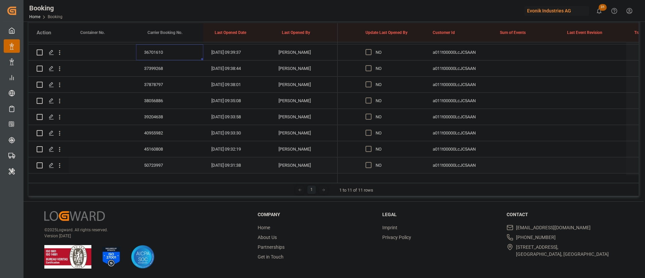
scroll to position [1173, 0]
click at [155, 102] on div "37399268" at bounding box center [169, 103] width 67 height 16
click at [165, 118] on div "37878797" at bounding box center [169, 119] width 67 height 16
click at [163, 84] on div "38056886" at bounding box center [169, 85] width 67 height 16
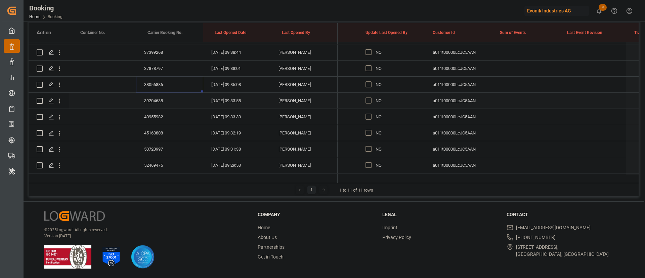
click at [159, 102] on div "39204638" at bounding box center [169, 101] width 67 height 16
click at [159, 112] on div "40955982" at bounding box center [169, 117] width 67 height 16
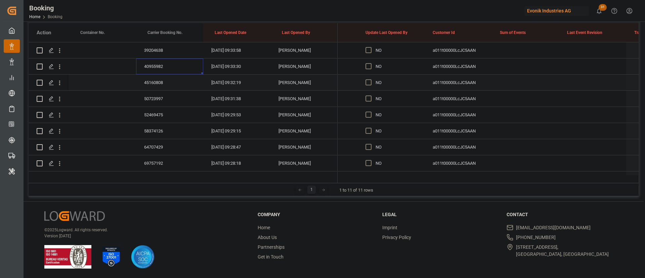
click at [161, 78] on div "45160808" at bounding box center [169, 83] width 67 height 16
click at [158, 98] on div "50723997" at bounding box center [169, 99] width 67 height 16
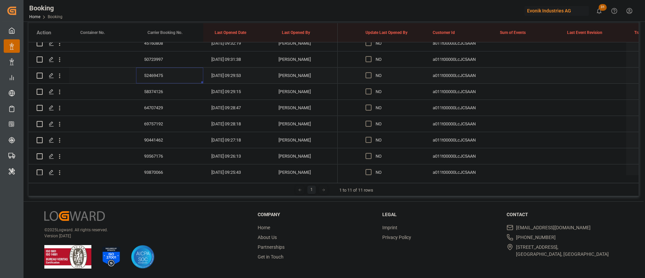
scroll to position [1324, 0]
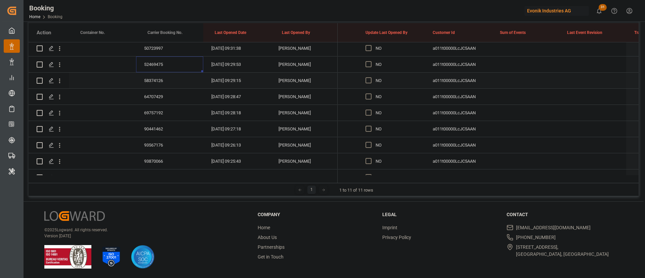
click at [153, 76] on div "58374126" at bounding box center [169, 81] width 67 height 16
click at [150, 98] on div "64707429" at bounding box center [169, 97] width 67 height 16
click at [154, 115] on div "69757192" at bounding box center [169, 113] width 67 height 16
click at [158, 132] on div "90441462" at bounding box center [169, 129] width 67 height 16
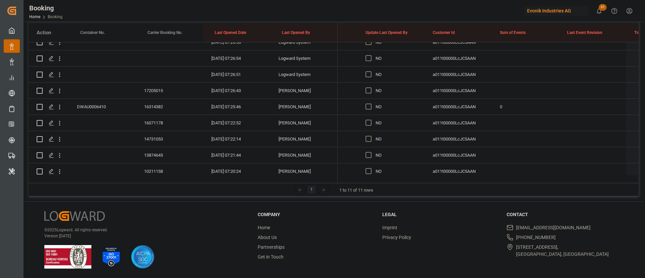
scroll to position [1727, 0]
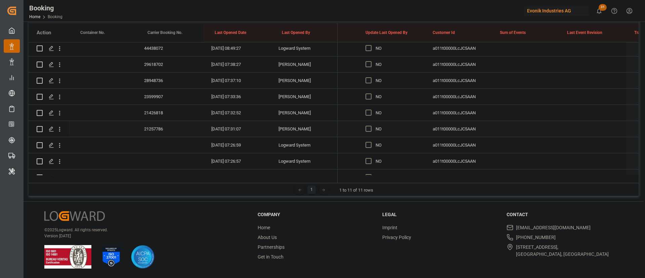
click at [164, 124] on div "21257786" at bounding box center [169, 129] width 67 height 16
click at [369, 130] on span "Press SPACE to select this row." at bounding box center [369, 129] width 6 height 6
click at [371, 126] on input "Press SPACE to select this row." at bounding box center [371, 126] width 0 height 0
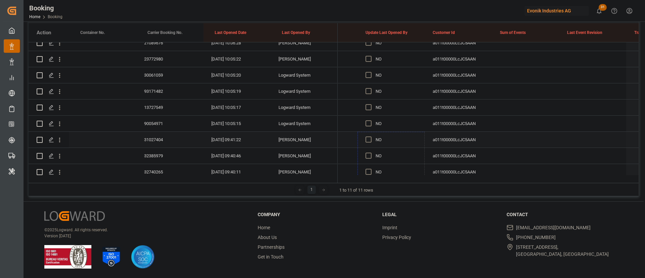
scroll to position [1022, 0]
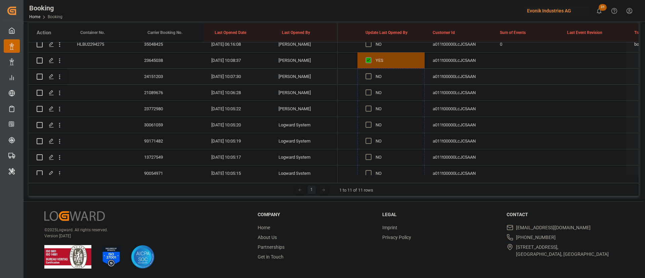
drag, startPoint x: 423, startPoint y: 135, endPoint x: 397, endPoint y: 77, distance: 64.1
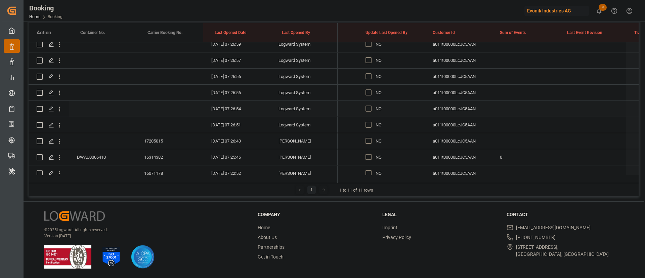
scroll to position [1778, 0]
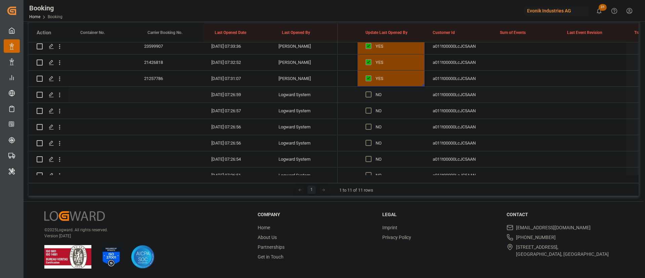
click at [57, 97] on icon "open menu" at bounding box center [59, 94] width 7 height 7
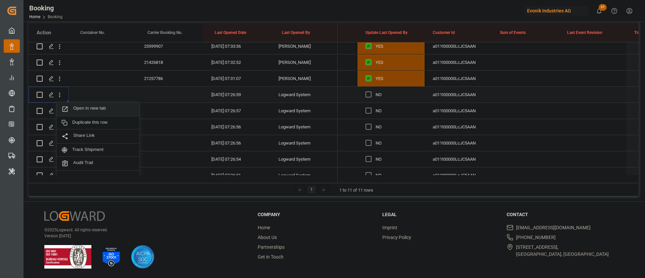
click at [93, 107] on span "Open in new tab" at bounding box center [103, 108] width 61 height 7
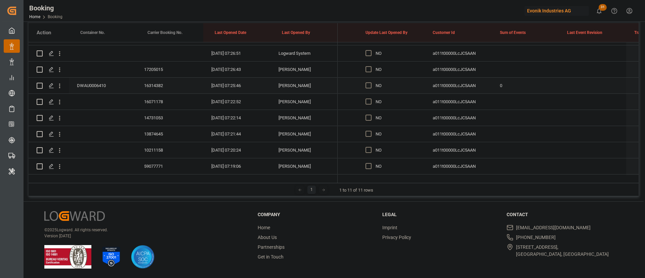
scroll to position [1879, 0]
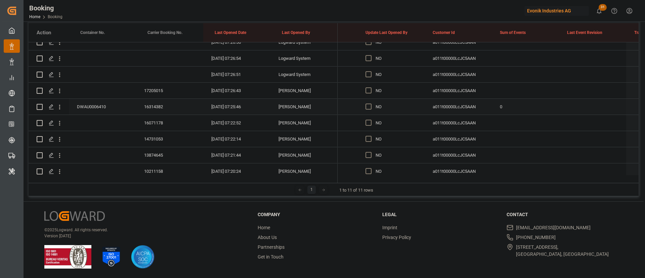
click at [154, 89] on div "17205015" at bounding box center [169, 91] width 67 height 16
click at [160, 106] on div "16314382" at bounding box center [169, 107] width 67 height 16
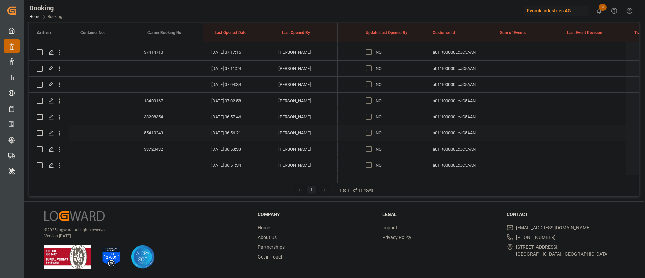
scroll to position [1929, 0]
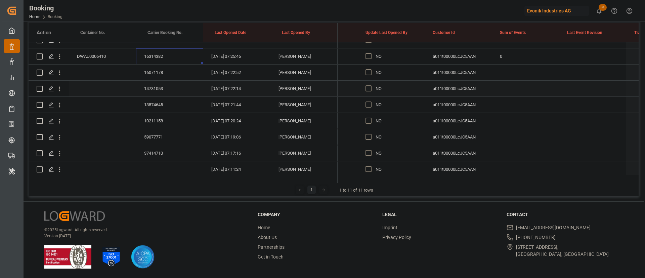
click at [143, 74] on div "16071178" at bounding box center [169, 73] width 67 height 16
click at [155, 89] on div "14731053" at bounding box center [169, 89] width 67 height 16
click at [161, 103] on div "13874645" at bounding box center [169, 105] width 67 height 16
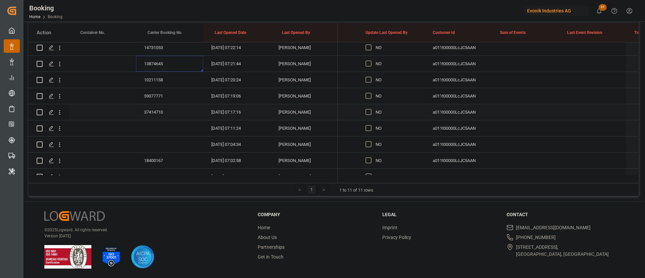
scroll to position [1979, 0]
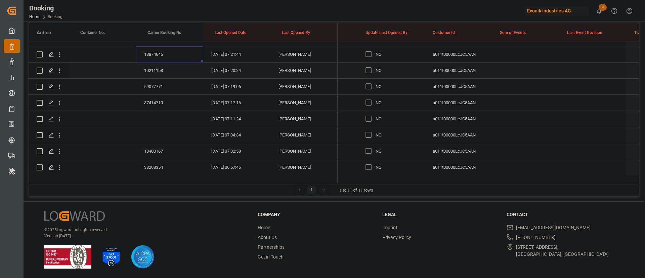
click at [157, 68] on div "10211158" at bounding box center [169, 70] width 67 height 16
click at [156, 84] on div "59077771" at bounding box center [169, 87] width 67 height 16
click at [143, 104] on div "37414710" at bounding box center [169, 103] width 67 height 16
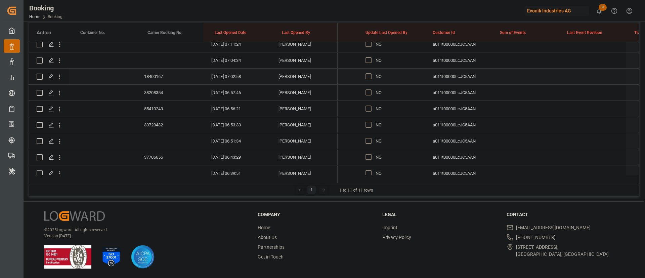
scroll to position [2030, 0]
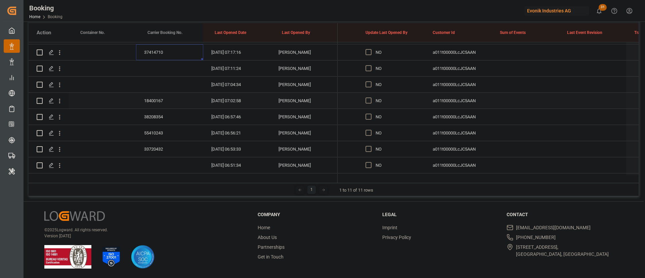
click at [159, 101] on div "18400167" at bounding box center [169, 101] width 67 height 16
click at [153, 115] on div "38208354" at bounding box center [169, 117] width 67 height 16
click at [159, 130] on div "55410243" at bounding box center [169, 133] width 67 height 16
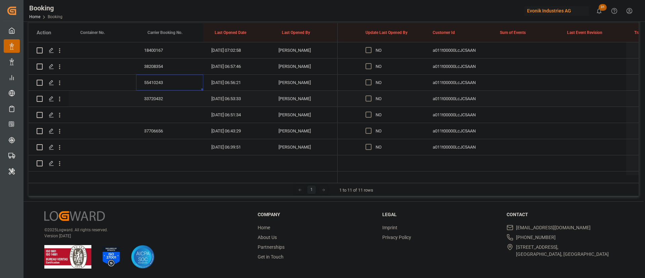
click at [162, 99] on div "33720432" at bounding box center [169, 99] width 67 height 16
click at [157, 125] on div "37706656" at bounding box center [169, 131] width 67 height 16
drag, startPoint x: 368, startPoint y: 150, endPoint x: 371, endPoint y: 145, distance: 6.5
click at [367, 150] on div "Press SPACE to select this row." at bounding box center [371, 146] width 10 height 15
drag, startPoint x: 369, startPoint y: 147, endPoint x: 319, endPoint y: 140, distance: 50.6
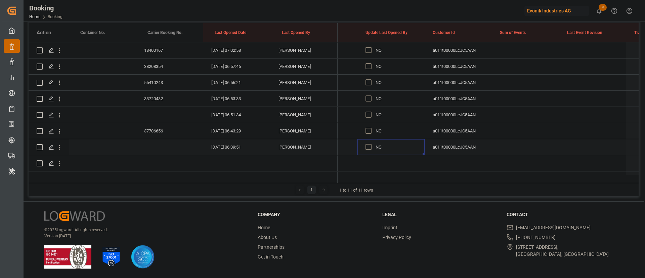
click at [369, 147] on span "Press SPACE to select this row." at bounding box center [369, 147] width 6 height 6
click at [371, 144] on input "Press SPACE to select this row." at bounding box center [371, 144] width 0 height 0
drag, startPoint x: 423, startPoint y: 153, endPoint x: 405, endPoint y: 148, distance: 18.0
click at [405, 148] on div "YES" at bounding box center [390, 147] width 67 height 16
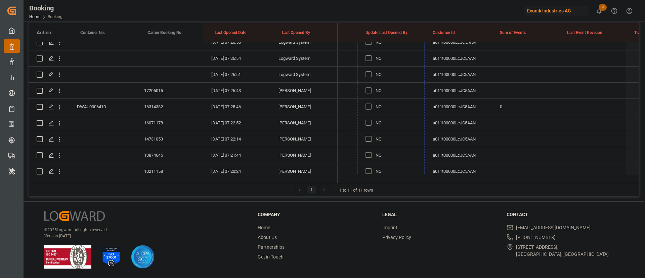
scroll to position [1778, 0]
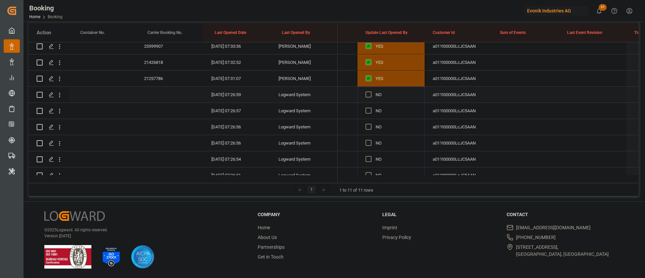
drag, startPoint x: 423, startPoint y: 154, endPoint x: 402, endPoint y: 94, distance: 63.1
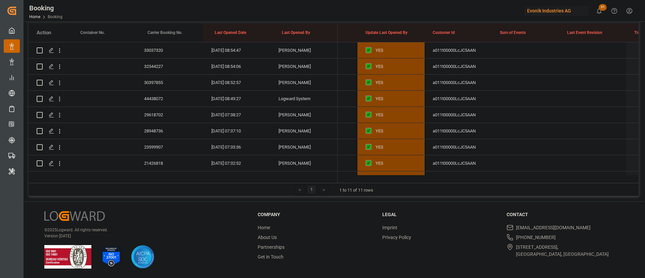
scroll to position [1526, 0]
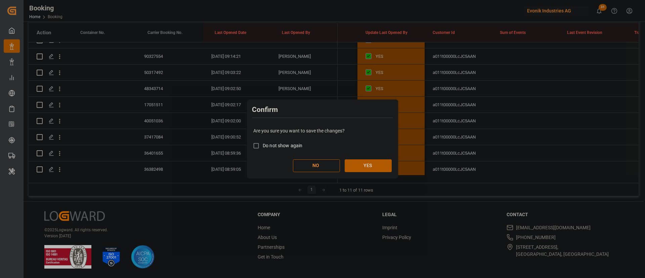
click at [363, 161] on button "YES" at bounding box center [368, 165] width 47 height 13
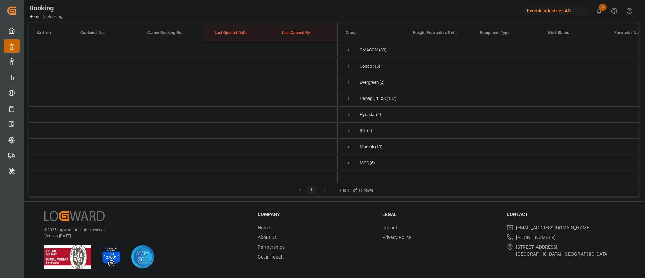
scroll to position [0, 0]
click at [351, 50] on span "Press SPACE to select this row." at bounding box center [349, 50] width 6 height 6
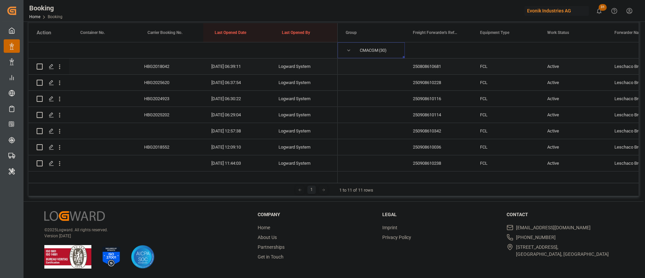
click at [161, 66] on div "HBG2018042" at bounding box center [169, 66] width 67 height 16
click at [157, 78] on div "HBG2025620" at bounding box center [169, 83] width 67 height 16
click at [154, 100] on div "HBG2024923" at bounding box center [169, 99] width 67 height 16
click at [173, 117] on div "HBG2025202" at bounding box center [169, 115] width 67 height 16
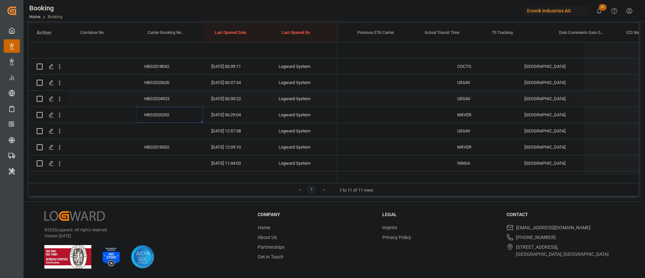
scroll to position [0, 3309]
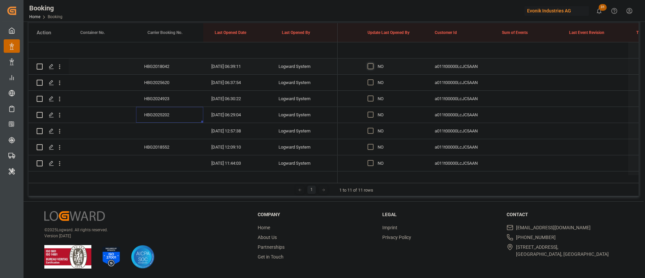
click at [368, 66] on span "Press SPACE to select this row." at bounding box center [371, 66] width 6 height 6
click at [373, 63] on input "Press SPACE to select this row." at bounding box center [373, 63] width 0 height 0
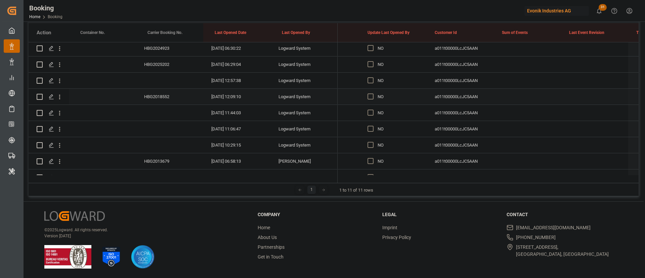
click at [154, 97] on div "HBG2018552" at bounding box center [169, 97] width 67 height 16
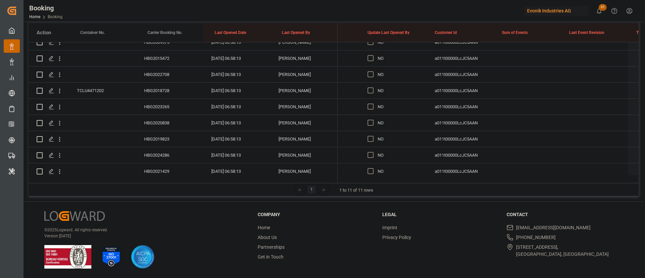
scroll to position [101, 0]
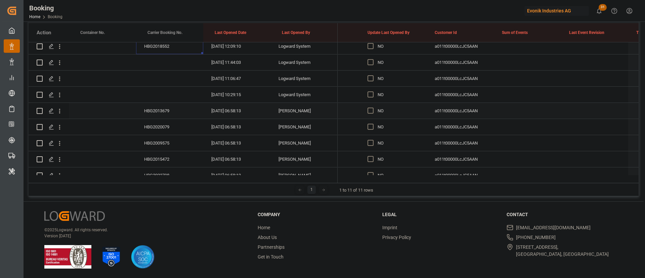
click at [160, 115] on div "HBG2013679" at bounding box center [169, 111] width 67 height 16
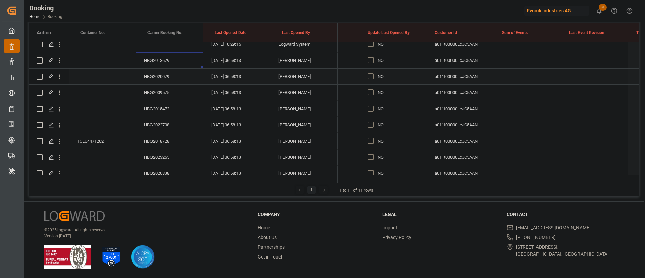
click at [157, 76] on div "HBG2020079" at bounding box center [169, 77] width 67 height 16
click at [150, 93] on div "HBG2009575" at bounding box center [169, 93] width 67 height 16
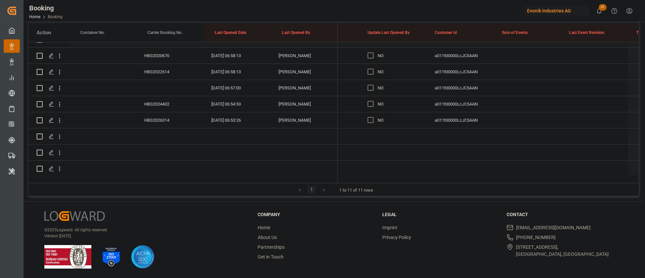
scroll to position [454, 0]
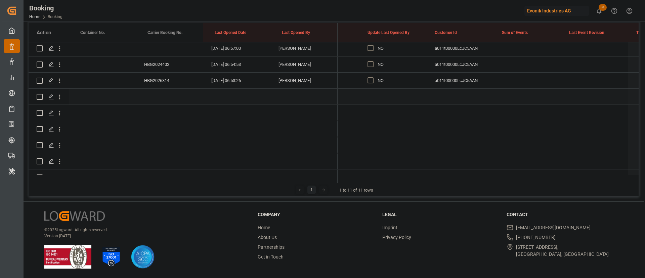
click at [164, 78] on div "HBG2026314" at bounding box center [169, 81] width 67 height 16
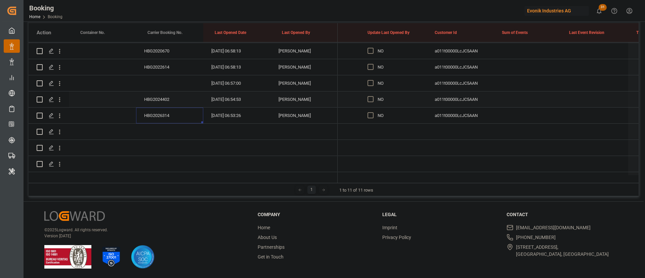
scroll to position [403, 0]
drag, startPoint x: 373, startPoint y: 130, endPoint x: 382, endPoint y: 128, distance: 8.8
click at [374, 129] on div "Press SPACE to select this row." at bounding box center [373, 130] width 10 height 15
click at [371, 133] on span "Press SPACE to select this row." at bounding box center [371, 131] width 6 height 6
click at [373, 128] on input "Press SPACE to select this row." at bounding box center [373, 128] width 0 height 0
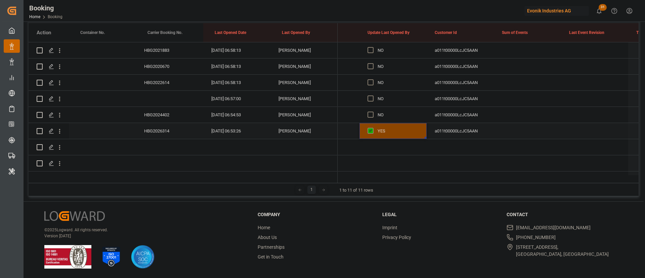
click at [424, 138] on div "YES" at bounding box center [392, 131] width 67 height 16
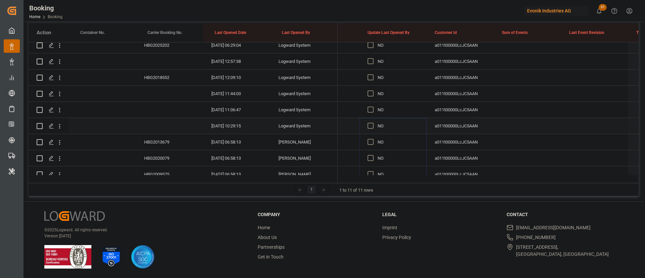
scroll to position [0, 0]
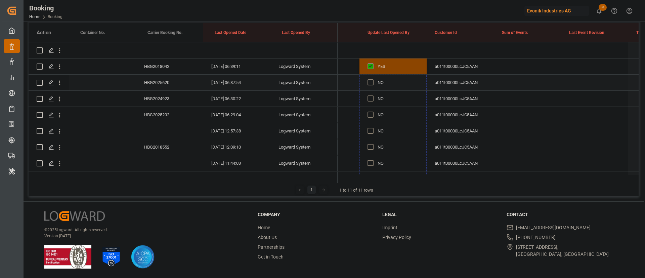
drag, startPoint x: 425, startPoint y: 137, endPoint x: 390, endPoint y: 81, distance: 66.4
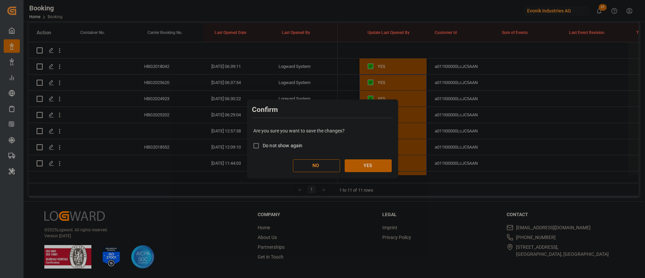
click at [365, 164] on button "YES" at bounding box center [368, 165] width 47 height 13
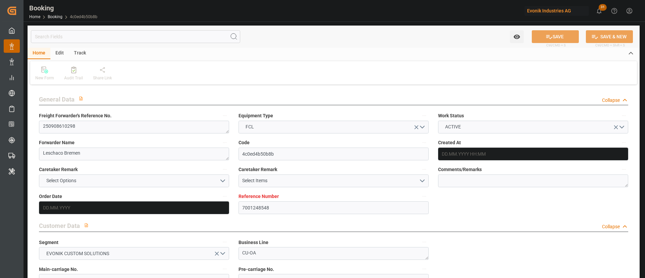
type input "7001248548"
type input "Hapag [PERSON_NAME]"
type input "Hapag [PERSON_NAME] Aktiengesellschaft"
type input "EUNWC"
type input "USORF"
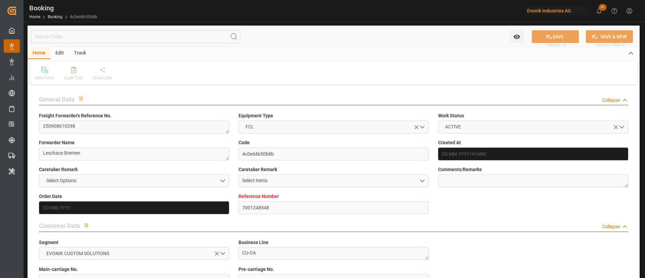
type input "[DATE] 07:17"
type input "[DATE]"
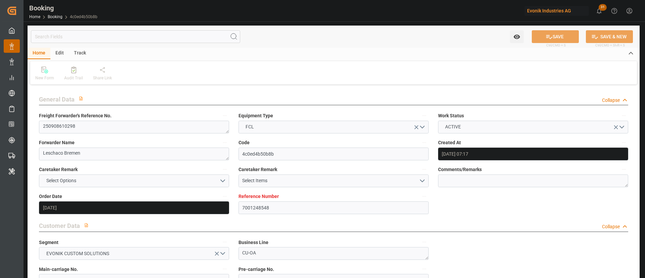
type input "[DATE]"
type input "[DATE] 07:26"
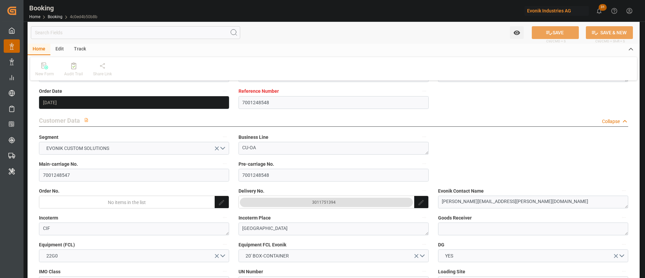
scroll to position [101, 0]
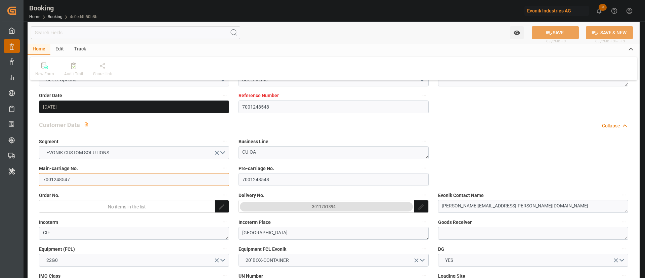
click at [102, 184] on input "7001248547" at bounding box center [134, 179] width 190 height 13
click at [102, 183] on input "7001248547" at bounding box center [134, 179] width 190 height 13
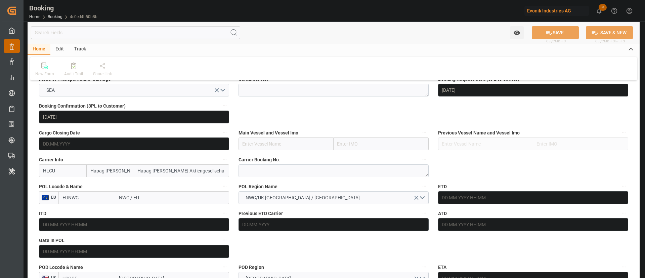
scroll to position [504, 0]
